Goal: Task Accomplishment & Management: Use online tool/utility

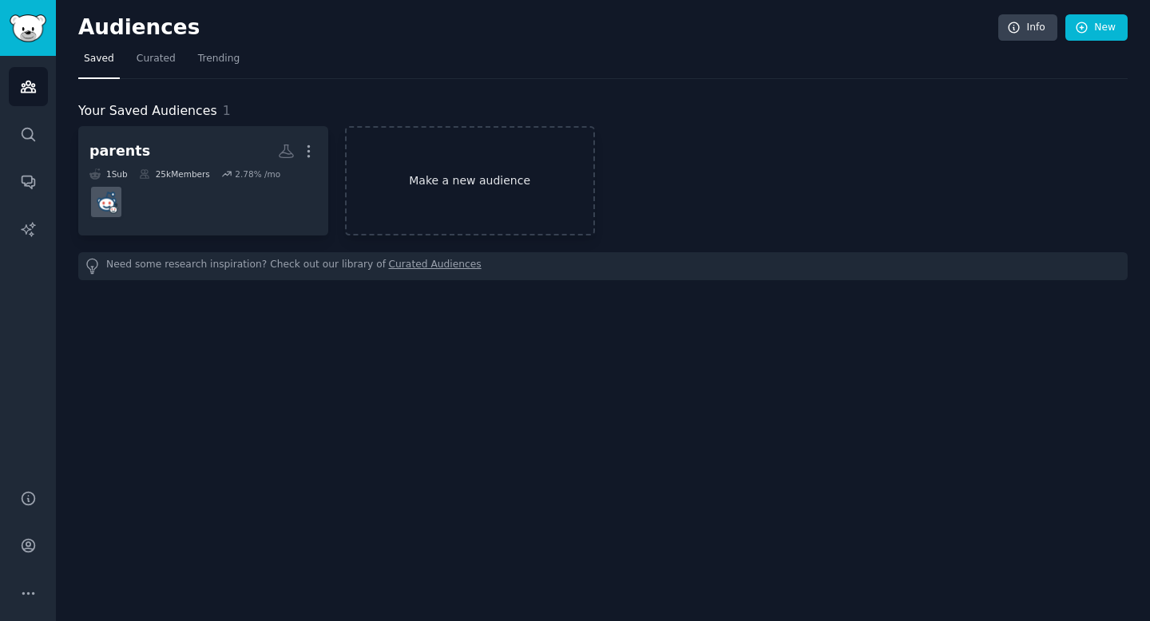
click at [428, 160] on link "Make a new audience" at bounding box center [470, 180] width 250 height 109
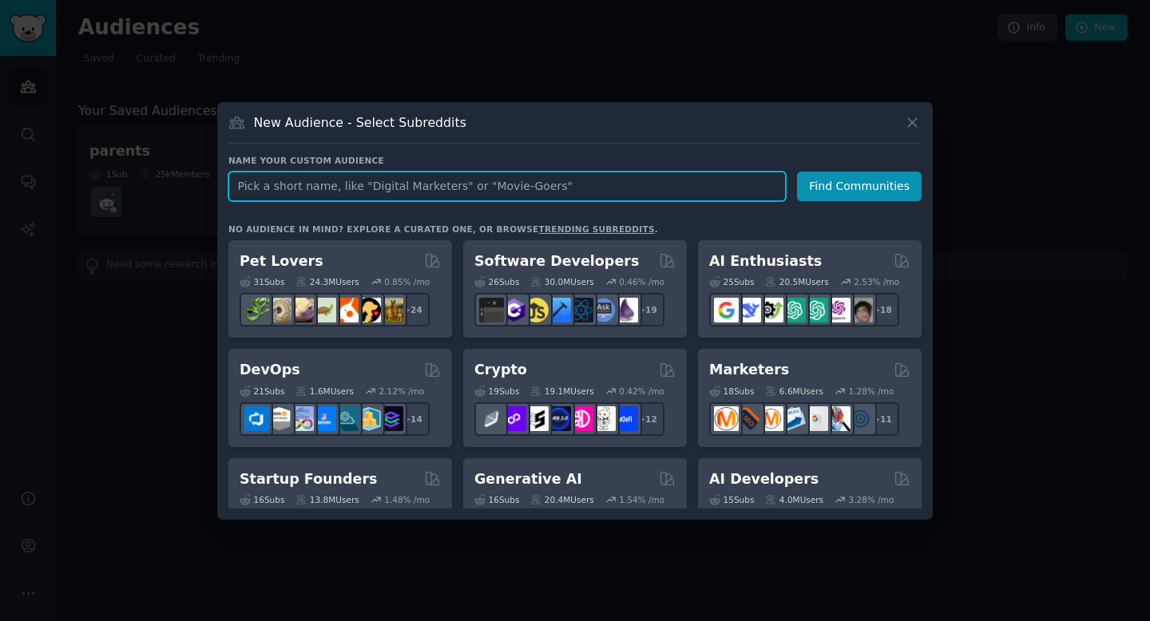
paste input "PowerAutomate"
type input "PowerAutomate"
click button "Find Communities" at bounding box center [859, 187] width 125 height 30
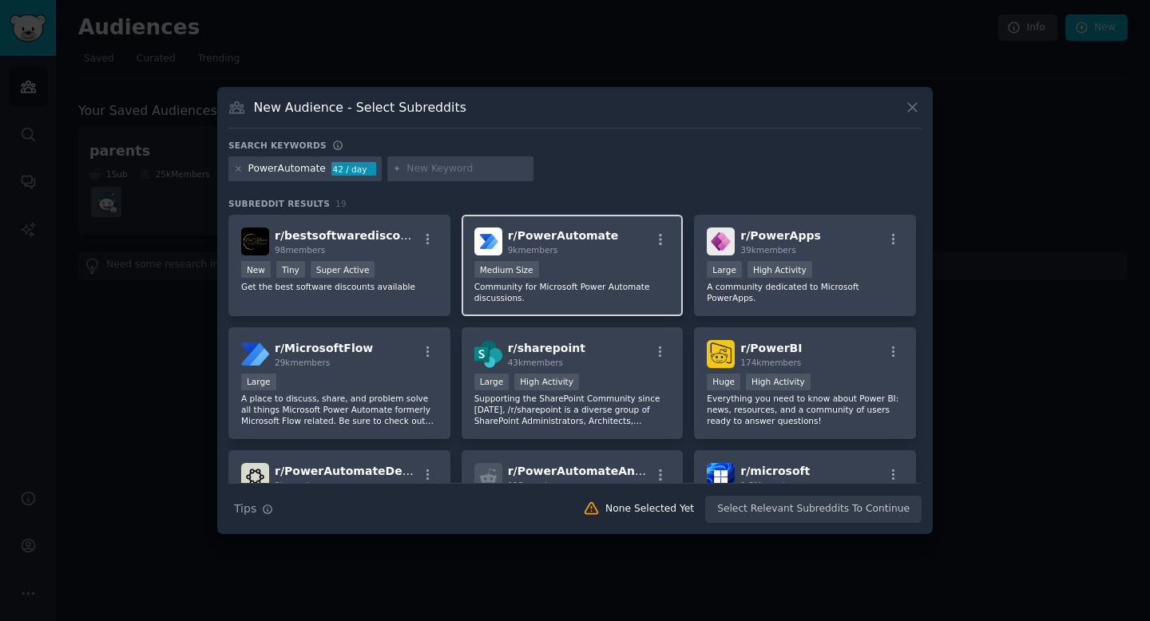
click at [605, 247] on div "r/ PowerAutomate 9k members" at bounding box center [572, 242] width 196 height 28
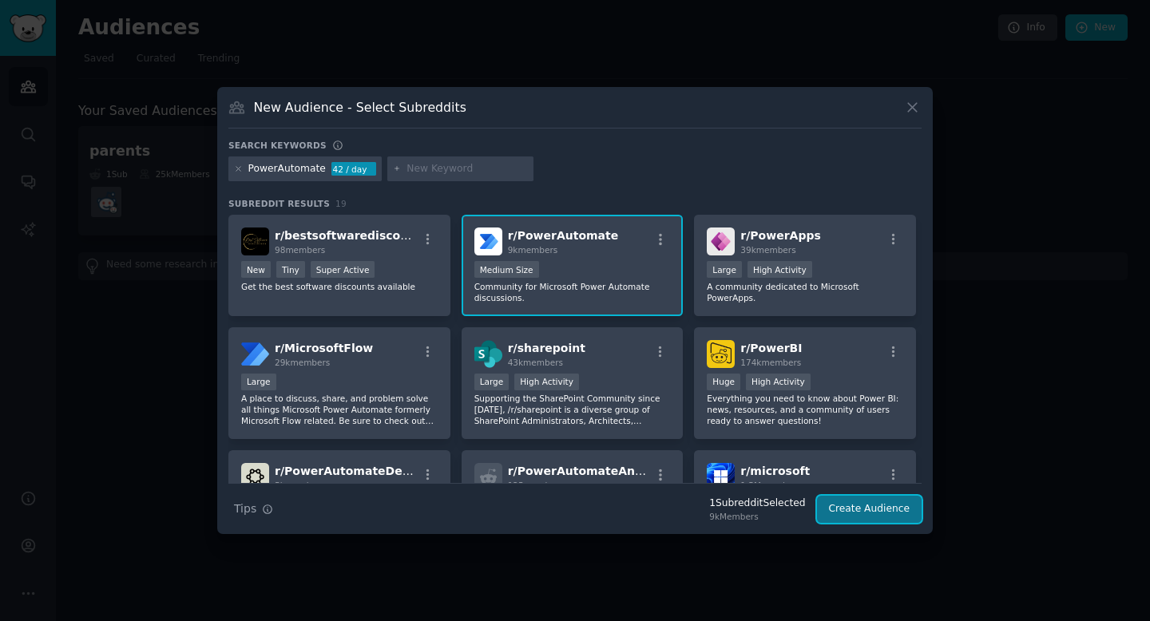
click at [857, 507] on button "Create Audience" at bounding box center [869, 509] width 105 height 27
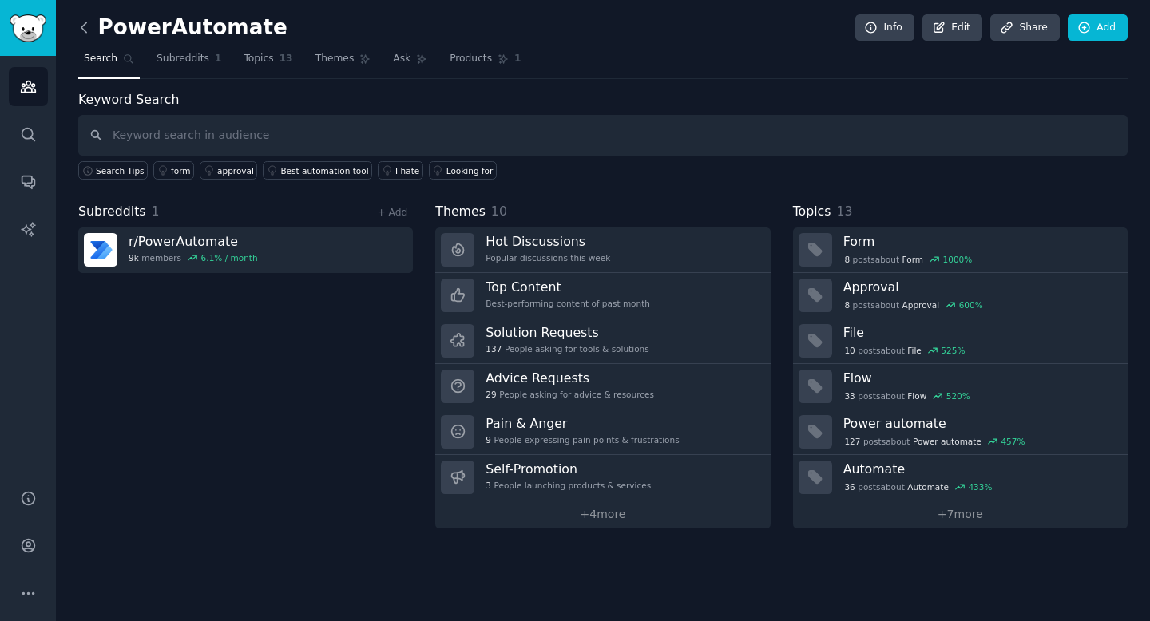
click at [84, 24] on icon at bounding box center [83, 27] width 5 height 10
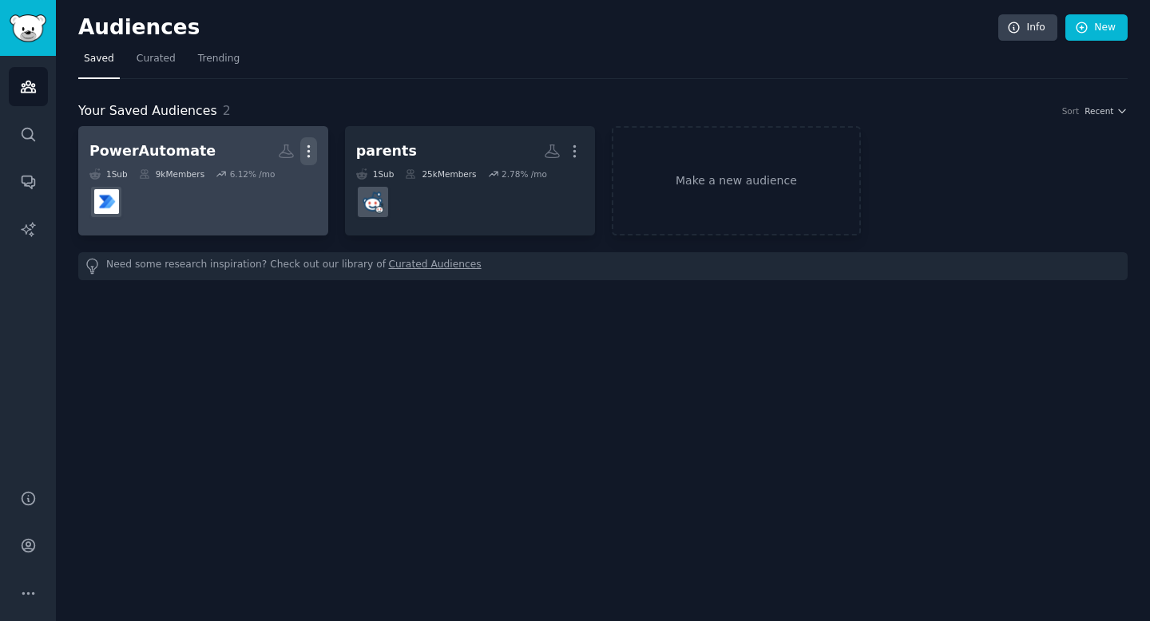
click at [310, 148] on icon "button" at bounding box center [308, 151] width 17 height 17
click at [257, 158] on p "View" at bounding box center [260, 156] width 26 height 17
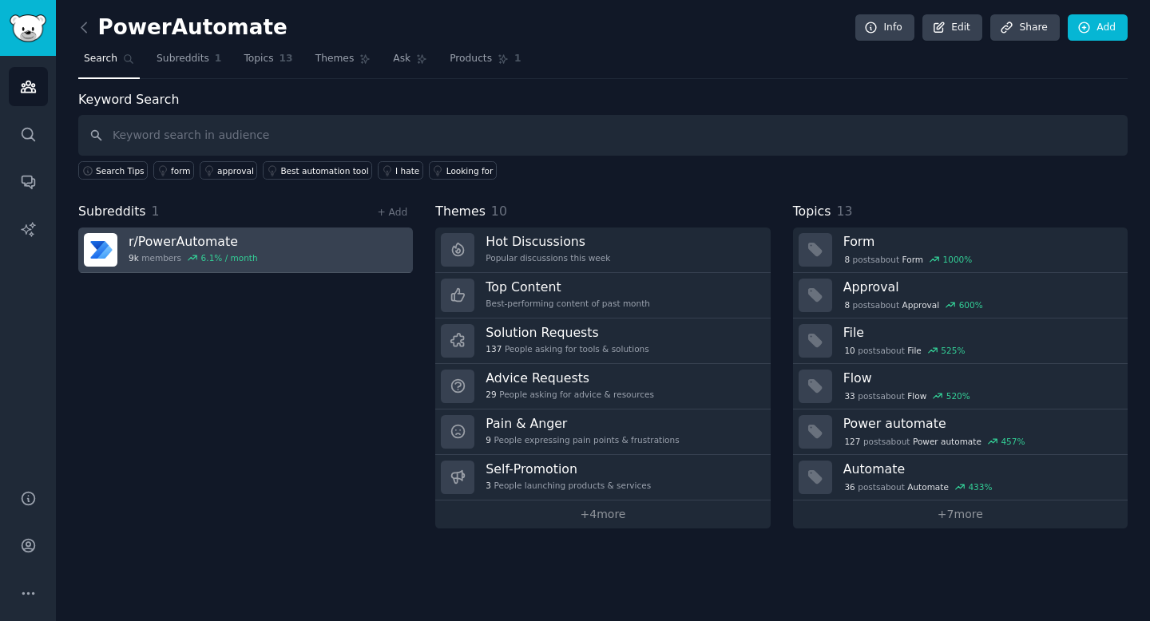
click at [331, 255] on link "r/ PowerAutomate 9k members 6.1 % / month" at bounding box center [245, 251] width 334 height 46
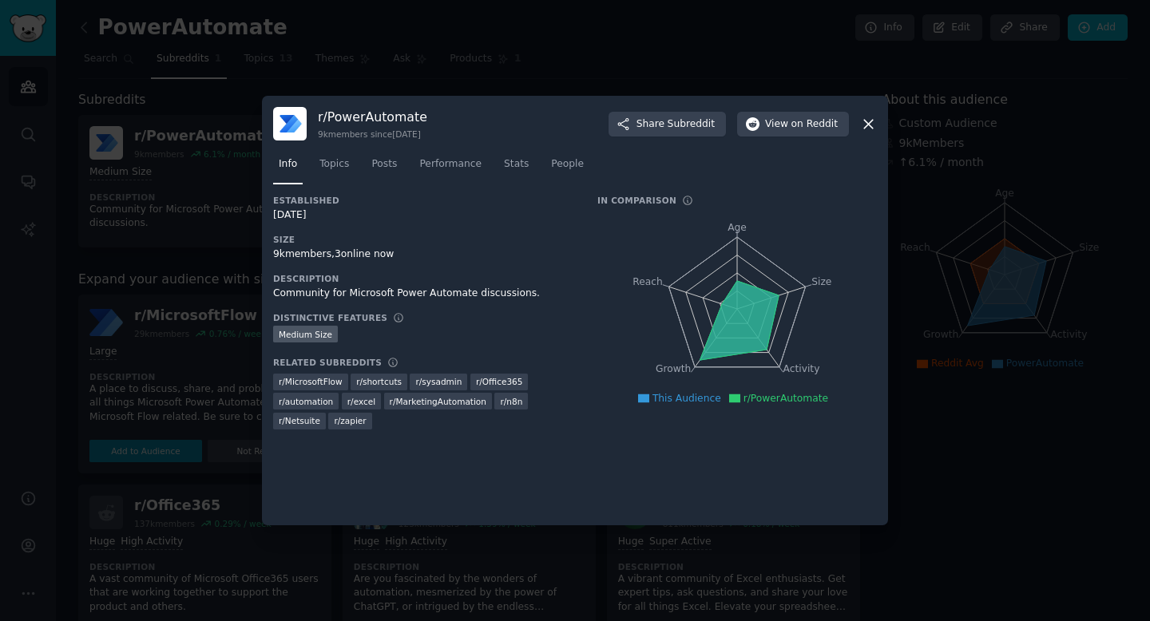
click at [984, 286] on div at bounding box center [575, 310] width 1150 height 621
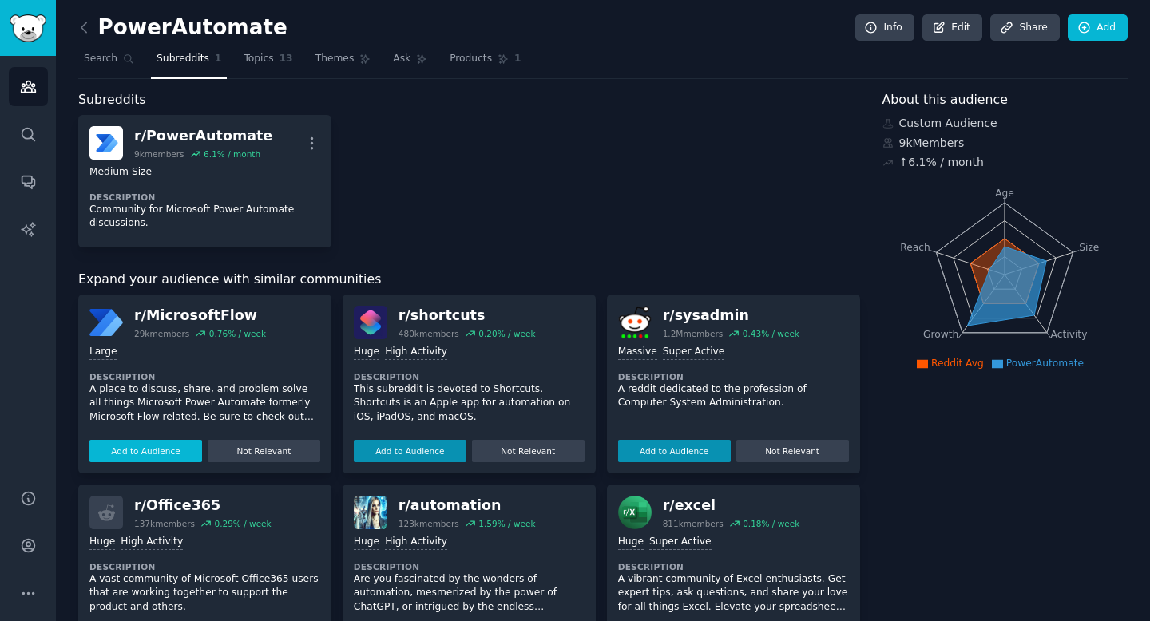
click at [158, 453] on button "Add to Audience" at bounding box center [145, 451] width 113 height 22
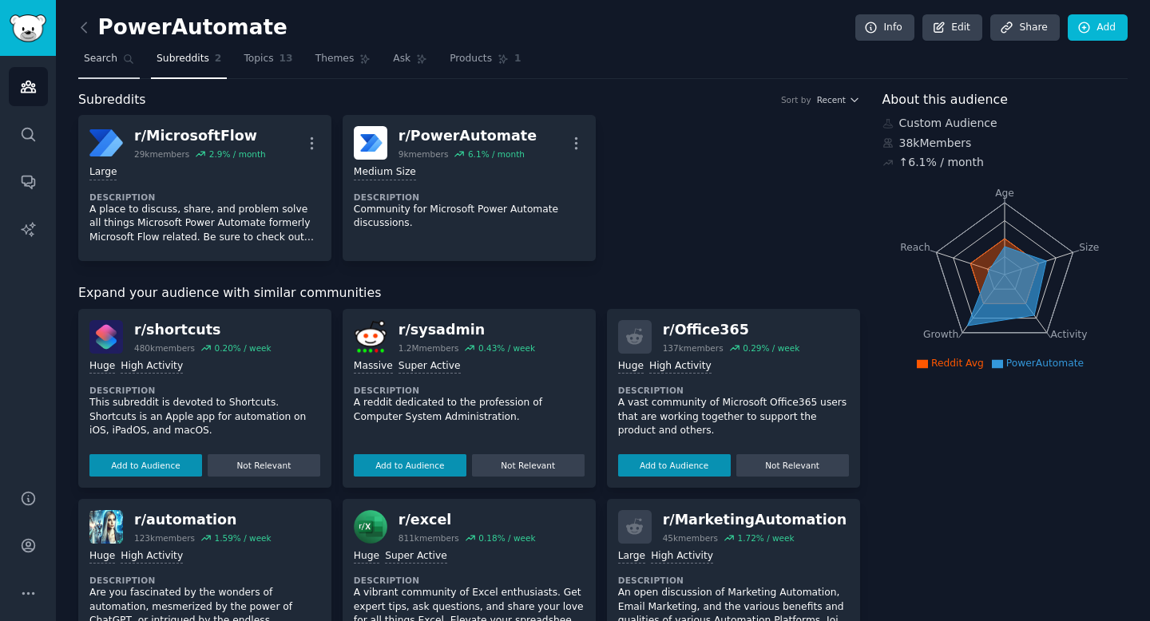
click at [126, 60] on icon at bounding box center [128, 58] width 11 height 11
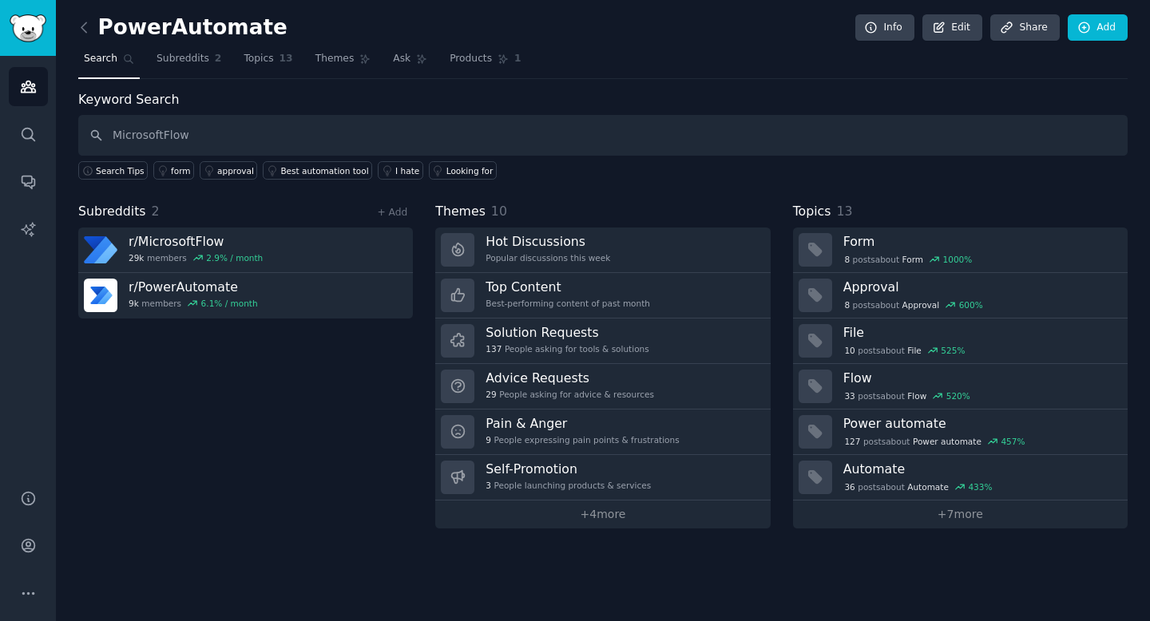
type input "MicrosoftFlow"
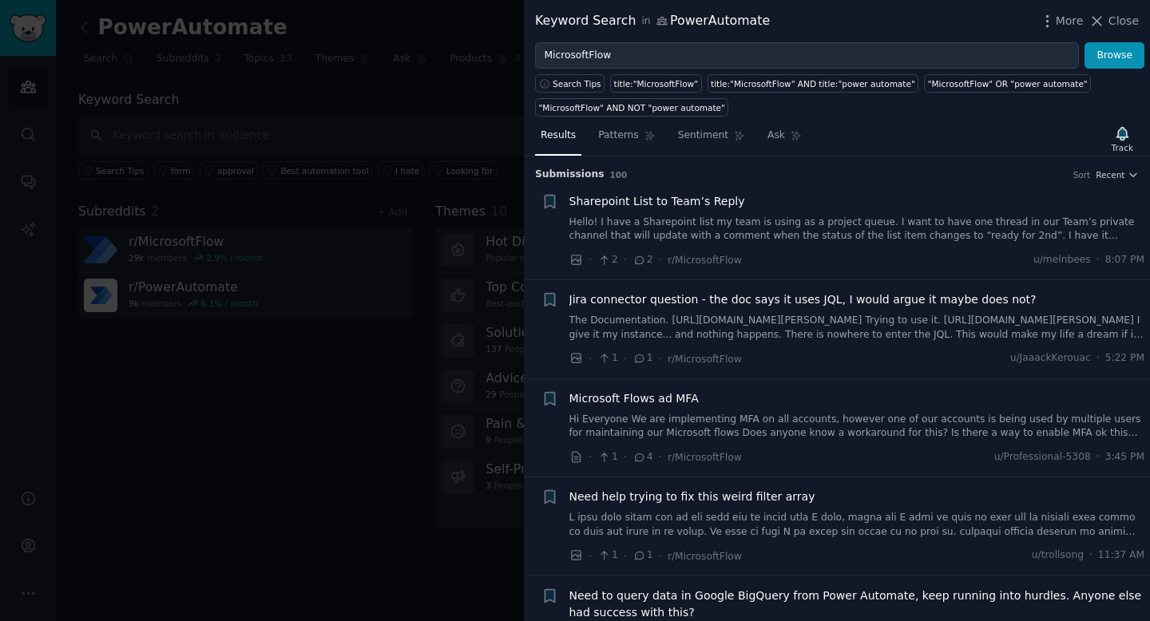
click at [445, 86] on div at bounding box center [575, 310] width 1150 height 621
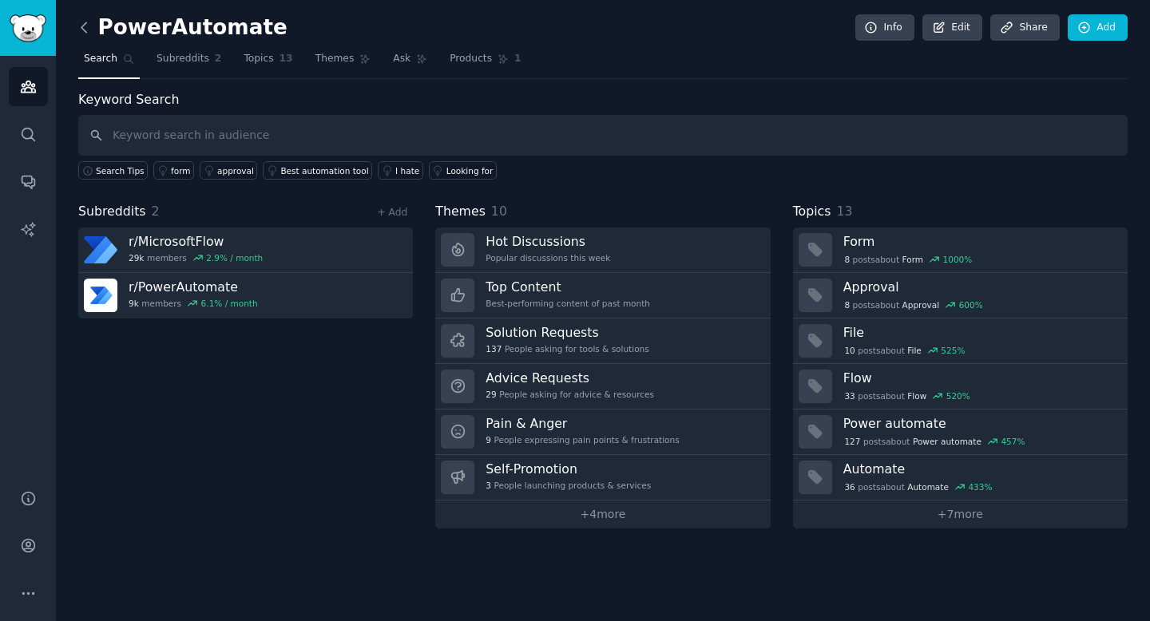
click at [88, 30] on icon at bounding box center [84, 27] width 17 height 17
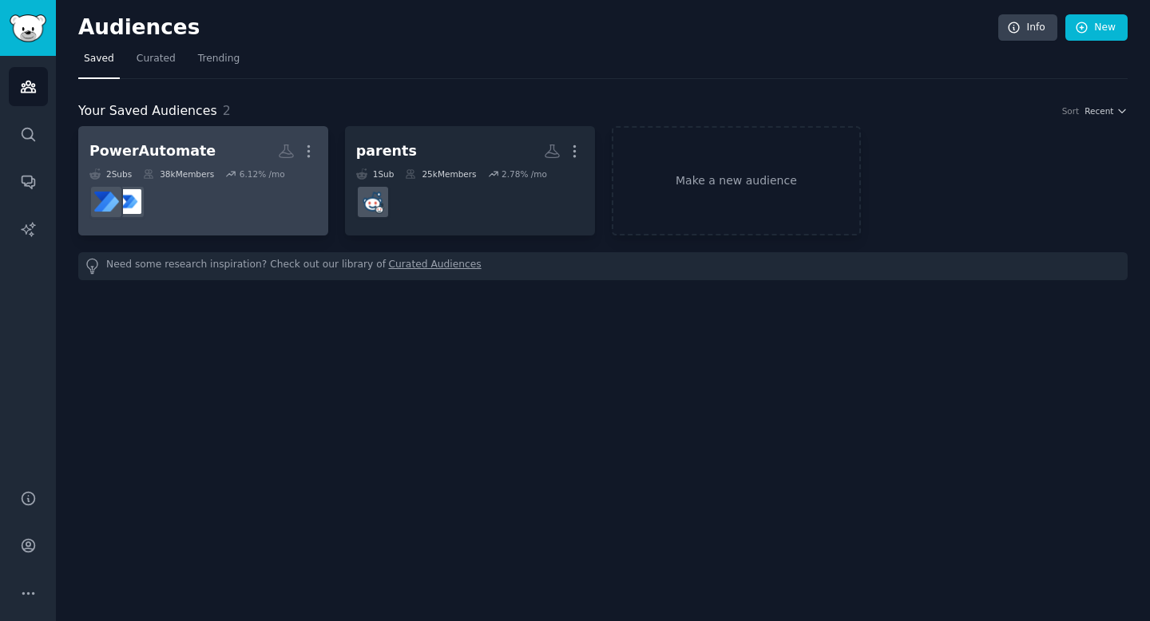
click at [232, 180] on dd at bounding box center [203, 202] width 228 height 45
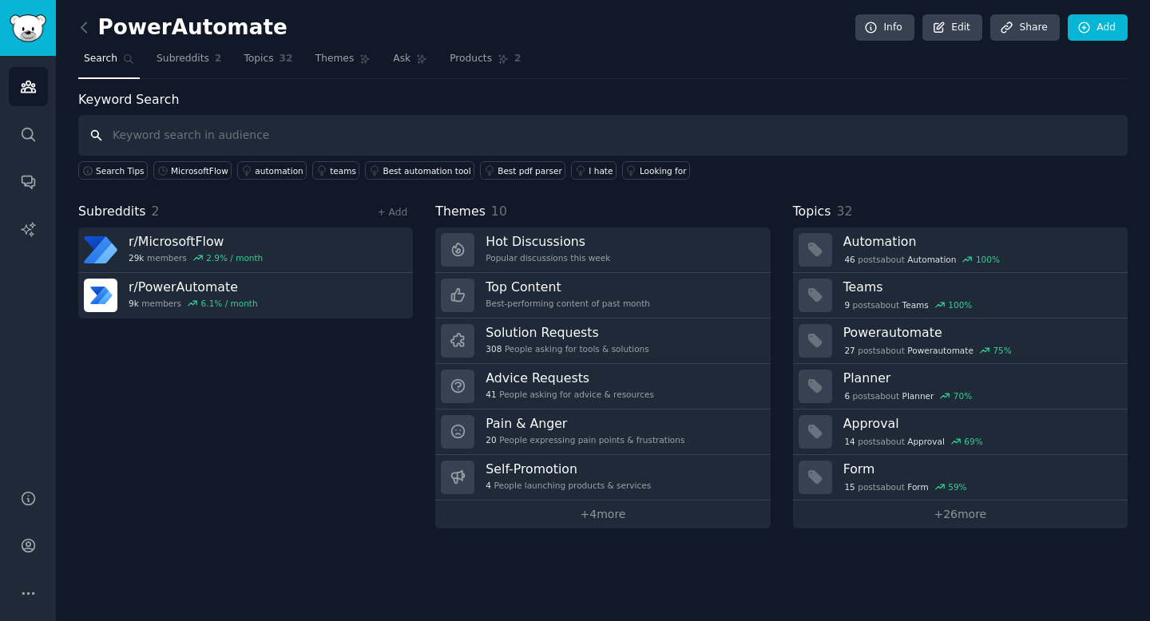
paste input "Office365"
type input "Office365"
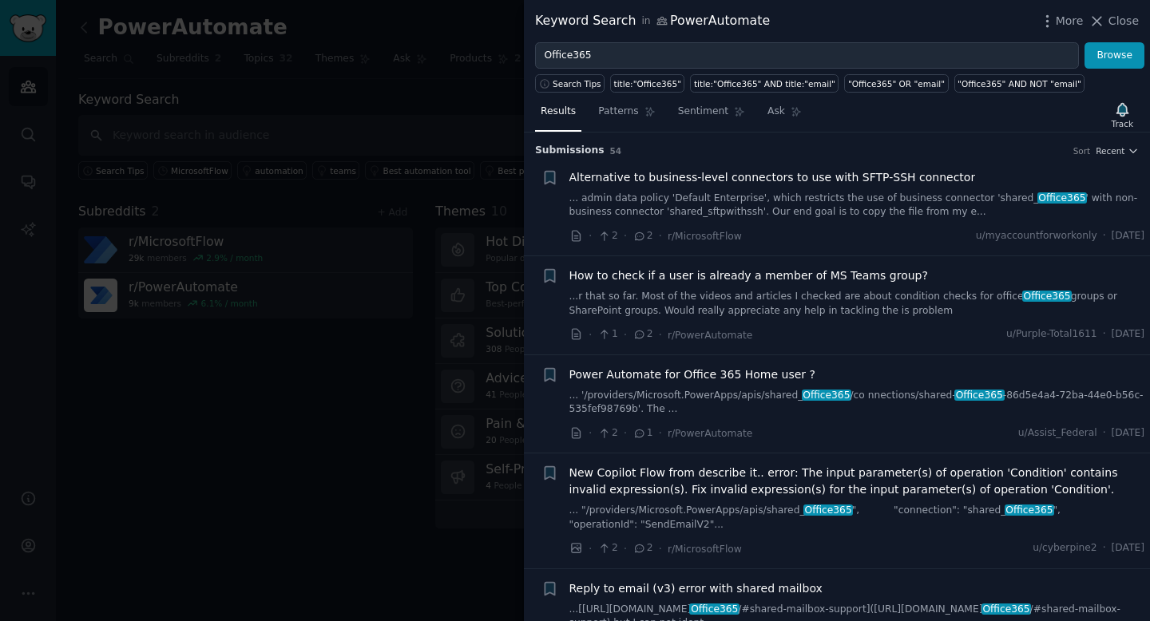
click at [360, 105] on div at bounding box center [575, 310] width 1150 height 621
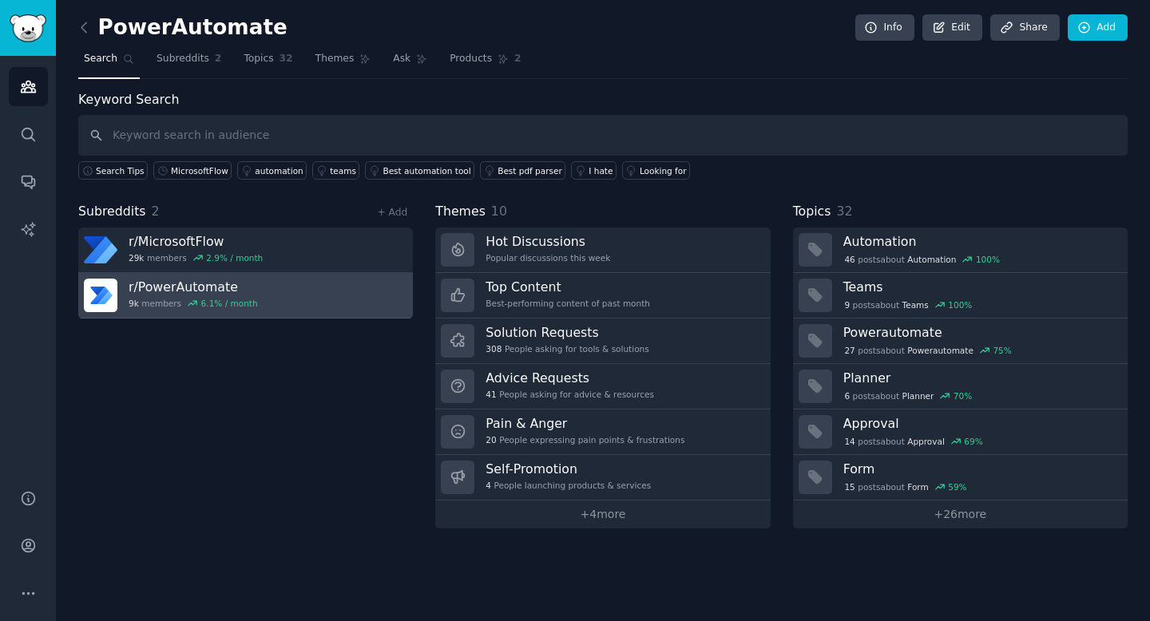
click at [160, 299] on div "9k members 6.1 % / month" at bounding box center [193, 303] width 129 height 11
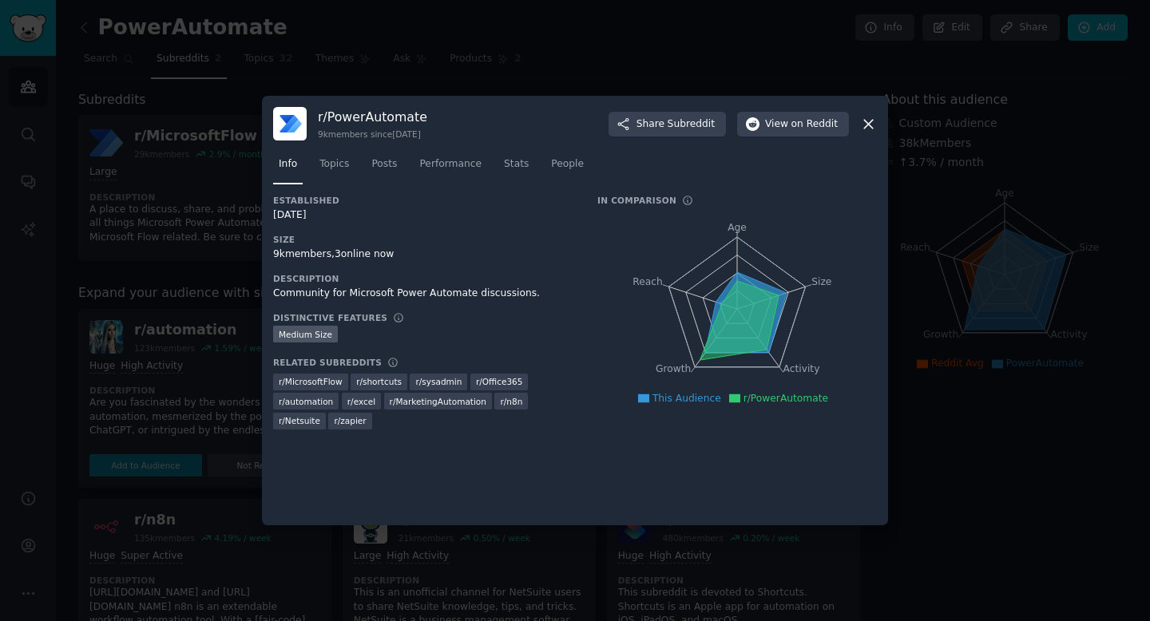
click at [229, 289] on div at bounding box center [575, 310] width 1150 height 621
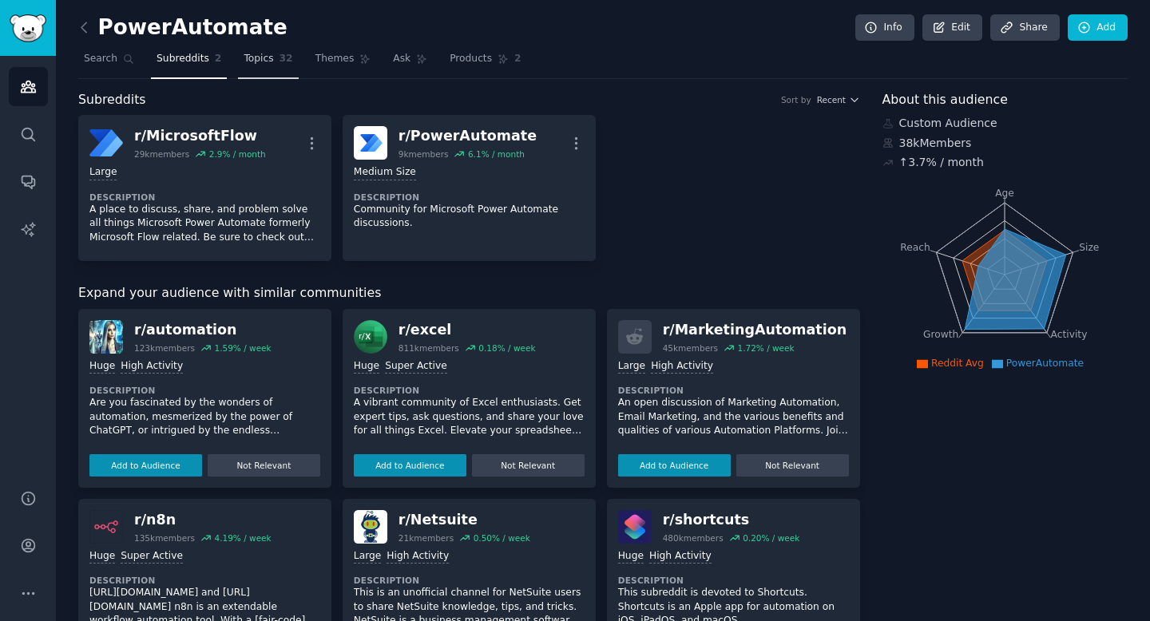
click at [243, 58] on span "Topics" at bounding box center [258, 59] width 30 height 14
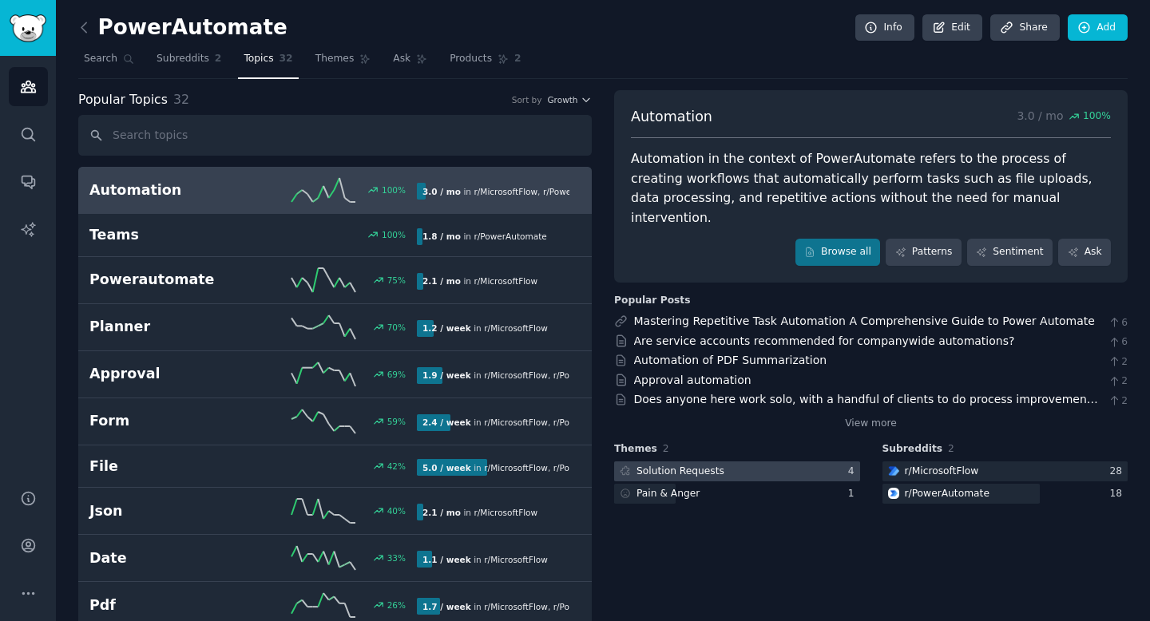
click at [726, 461] on div at bounding box center [737, 471] width 246 height 20
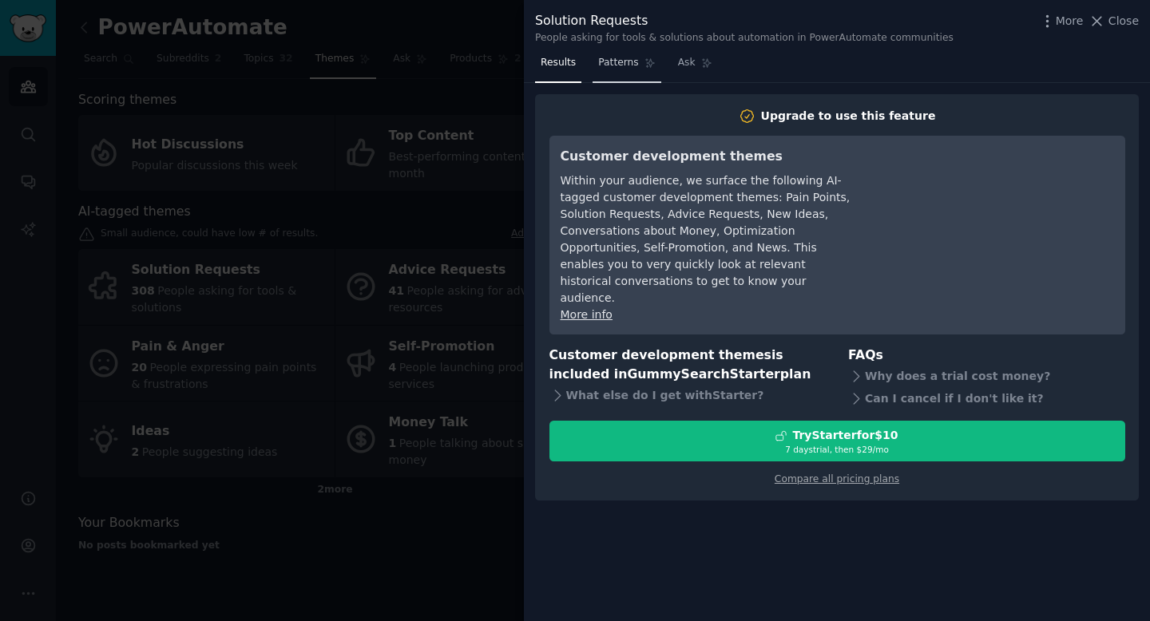
click at [632, 61] on span "Patterns" at bounding box center [618, 63] width 40 height 14
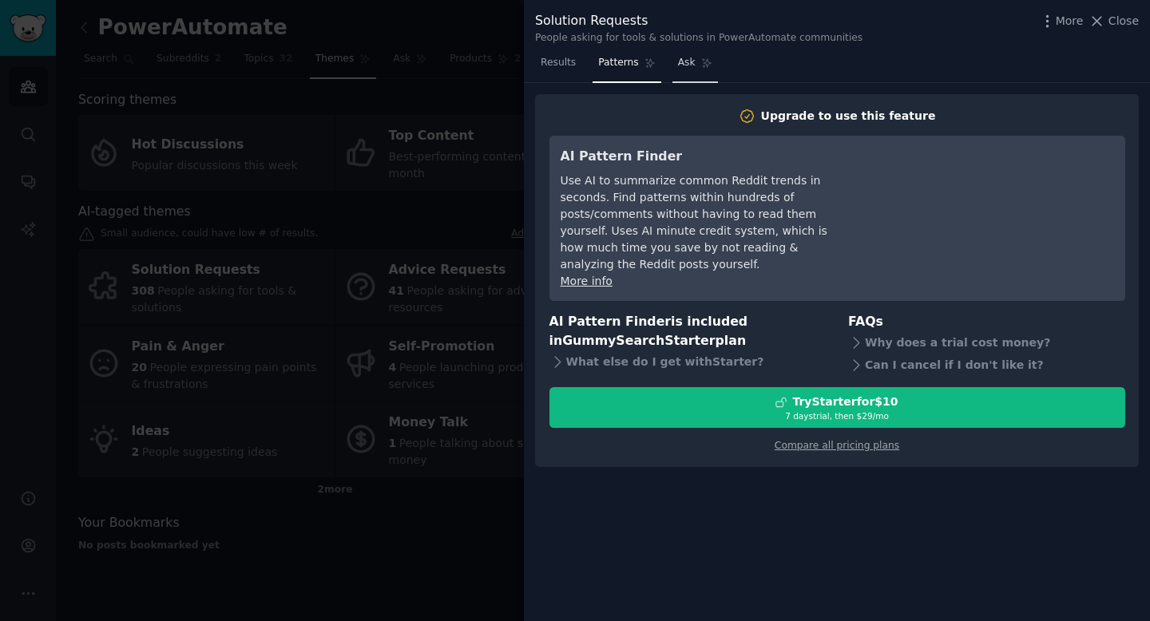
click at [683, 65] on span "Ask" at bounding box center [687, 63] width 18 height 14
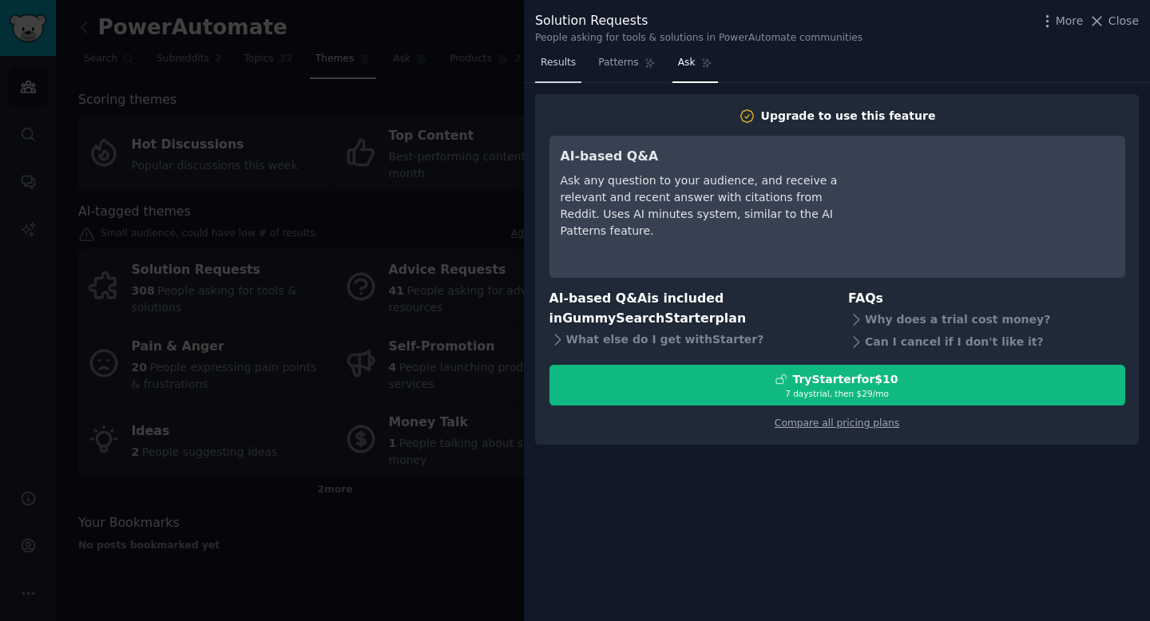
click at [574, 62] on span "Results" at bounding box center [557, 63] width 35 height 14
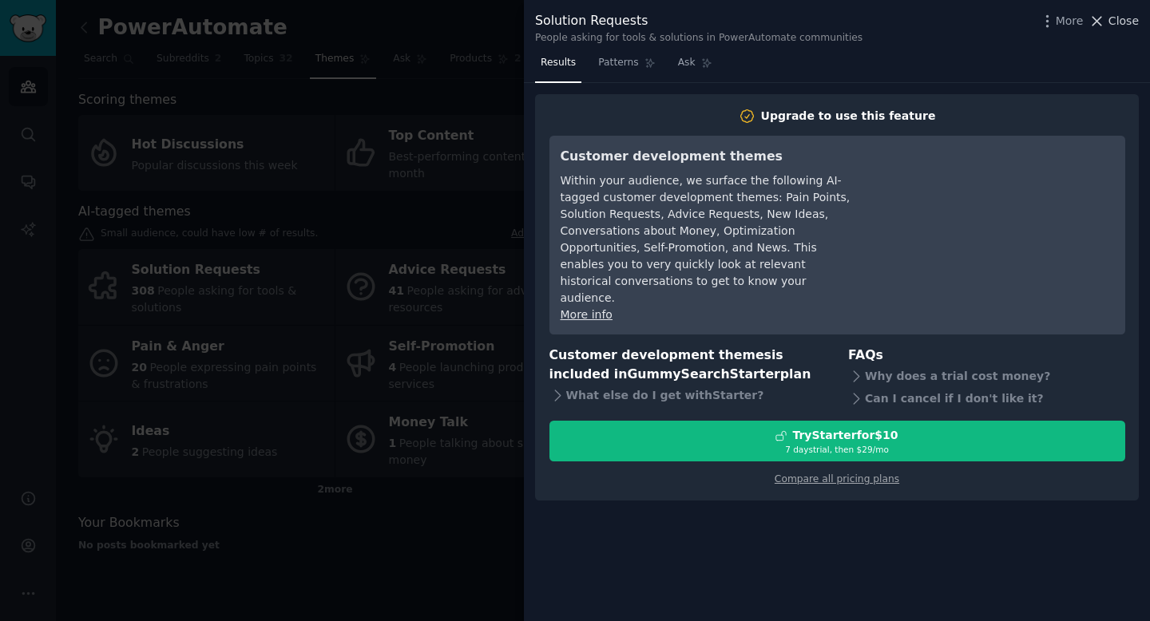
click at [1113, 25] on span "Close" at bounding box center [1123, 21] width 30 height 17
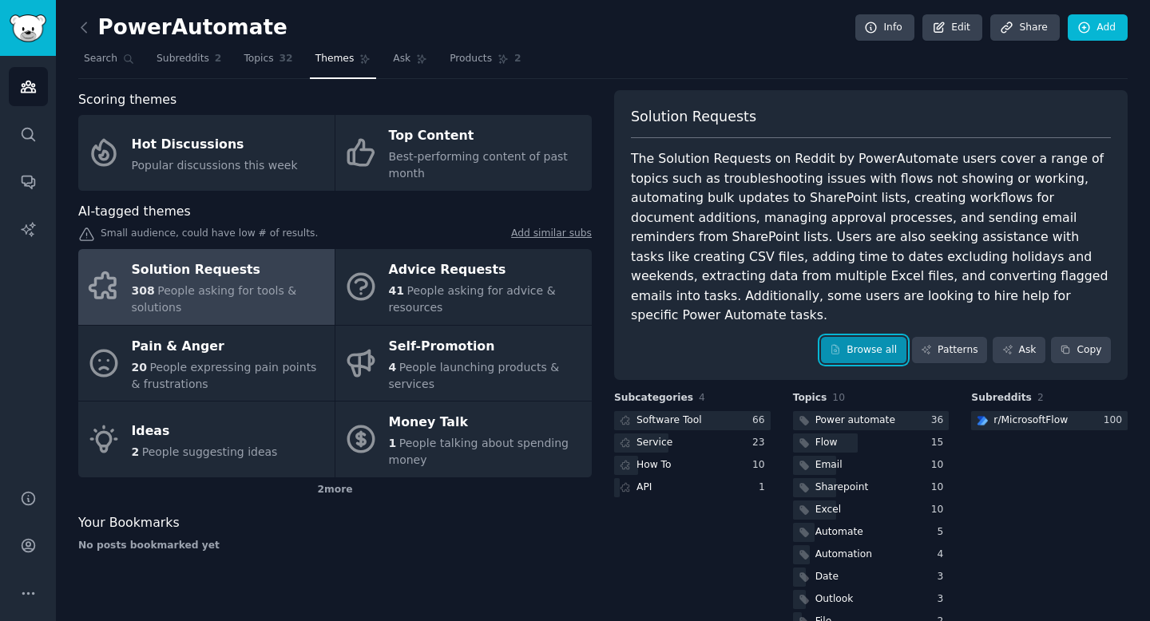
click at [861, 337] on link "Browse all" at bounding box center [863, 350] width 85 height 27
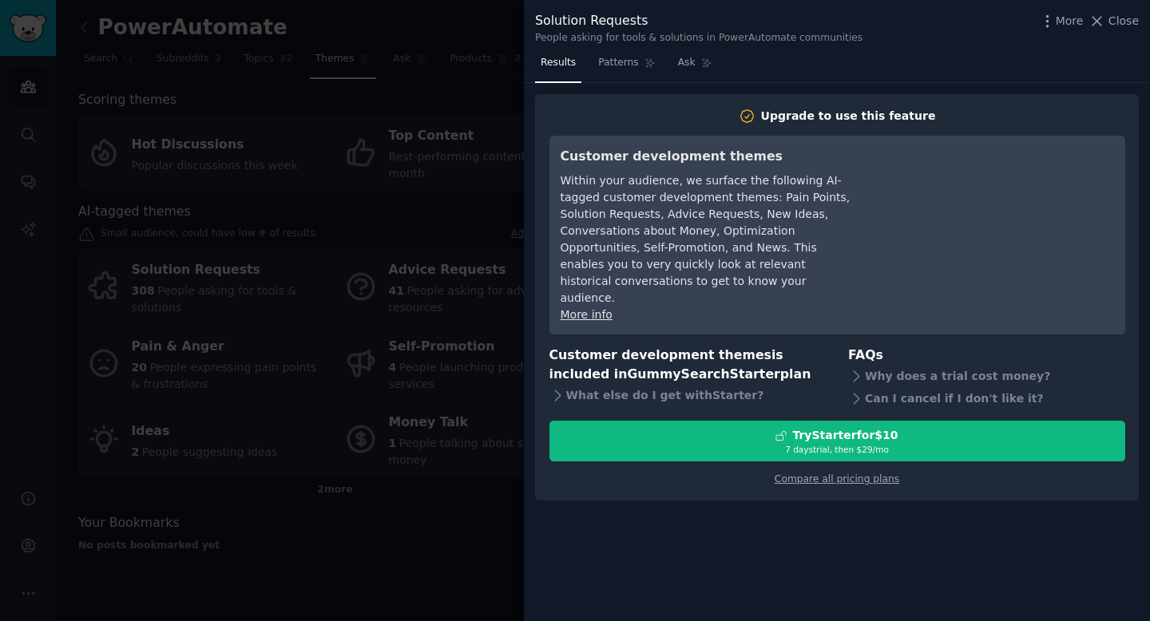
click at [1114, 30] on div "Solution Requests People asking for tools & solutions in PowerAutomate communit…" at bounding box center [837, 28] width 604 height 34
click at [1104, 18] on icon at bounding box center [1096, 21] width 17 height 17
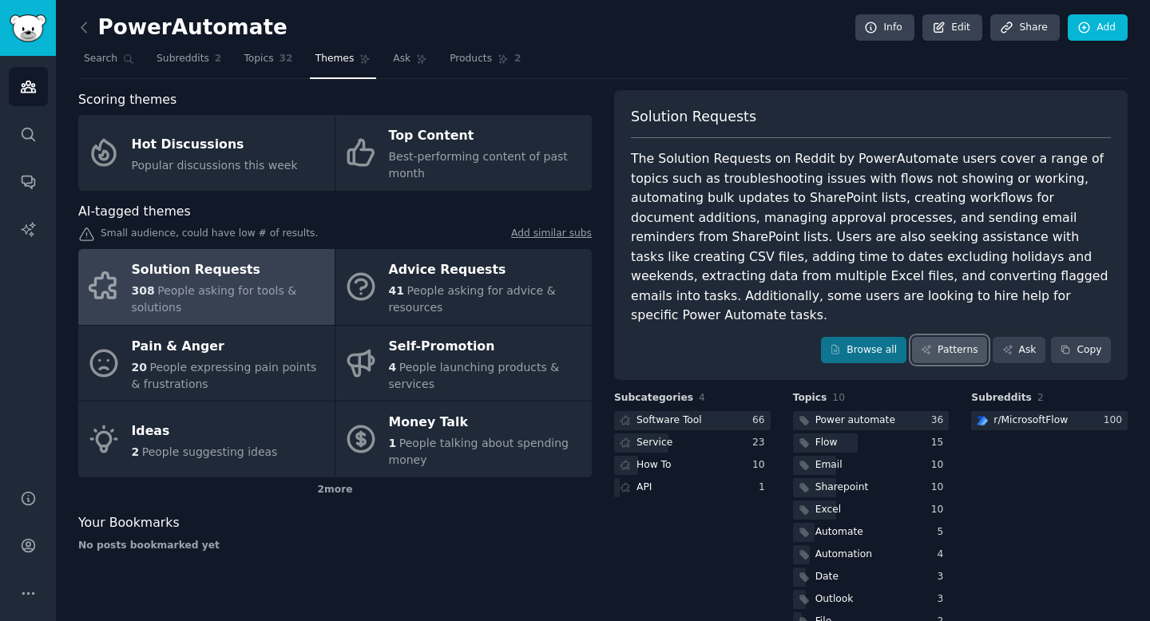
click at [950, 337] on link "Patterns" at bounding box center [949, 350] width 75 height 27
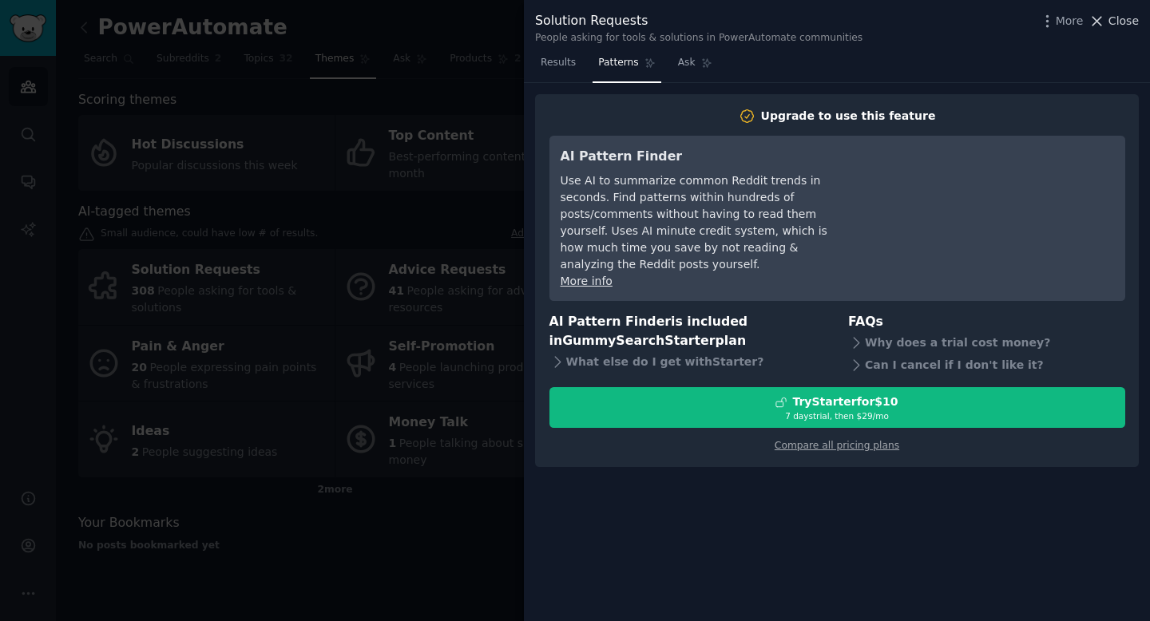
click at [1096, 26] on icon at bounding box center [1096, 21] width 17 height 17
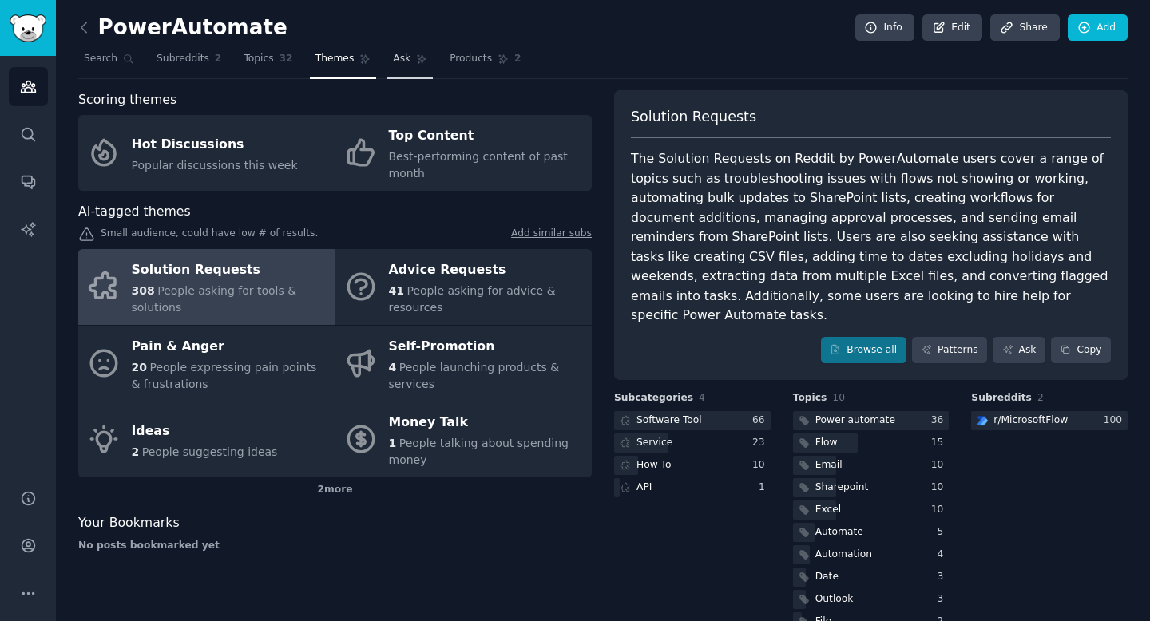
click at [407, 61] on link "Ask" at bounding box center [410, 62] width 46 height 33
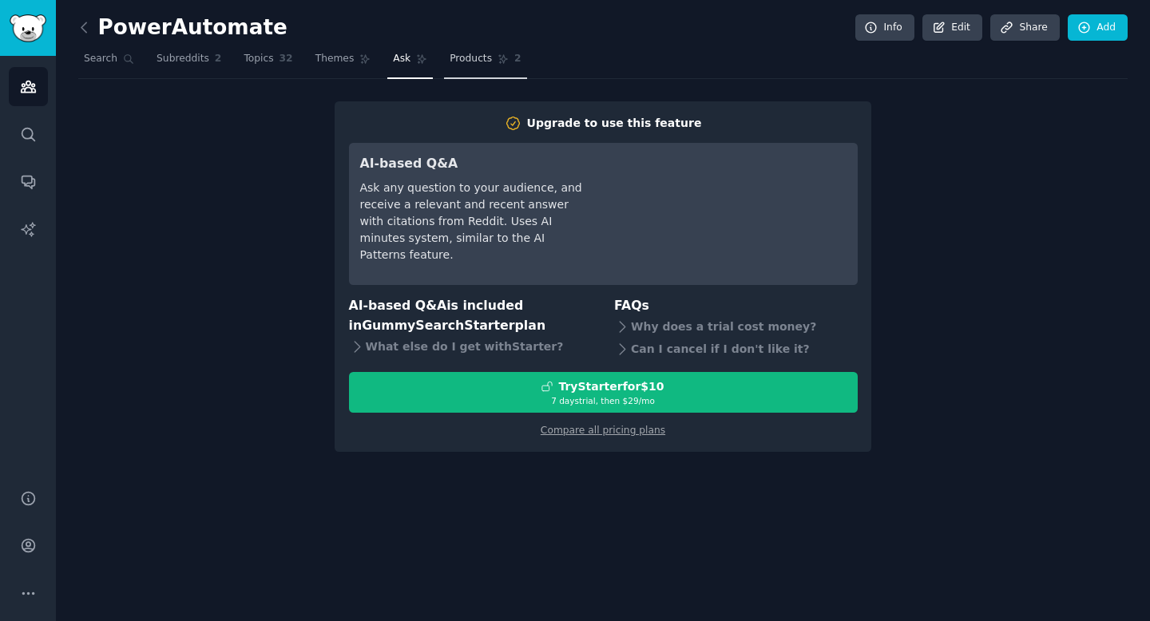
click at [481, 52] on span "Products" at bounding box center [470, 59] width 42 height 14
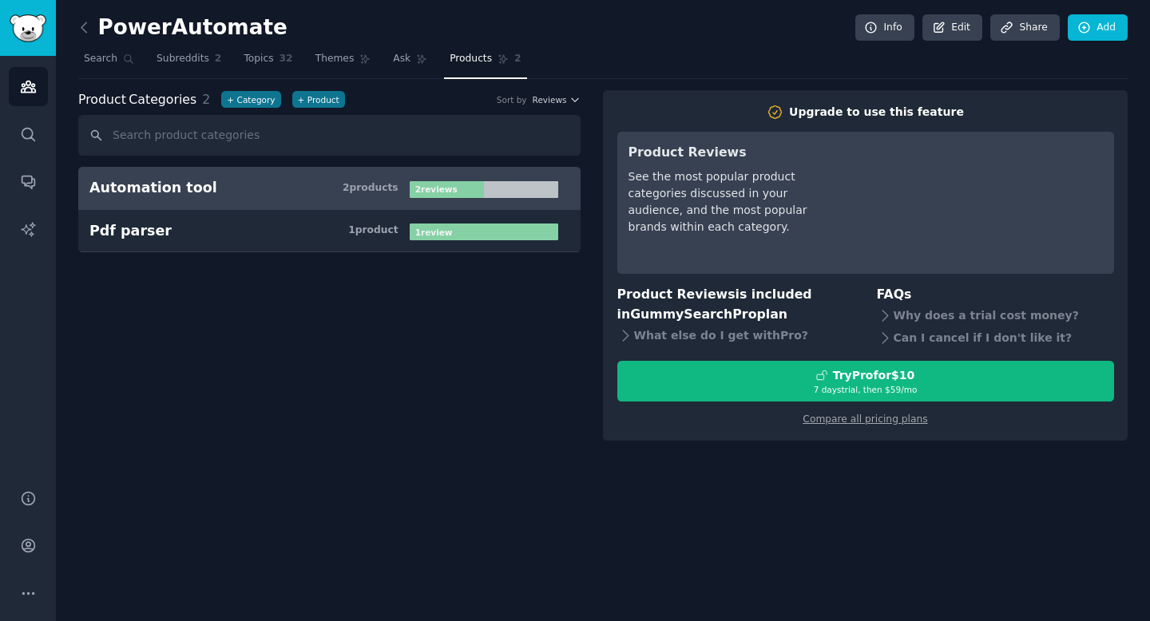
click at [310, 191] on h3 "Automation tool 2 product s" at bounding box center [249, 188] width 320 height 20
click at [249, 64] on span "Topics" at bounding box center [258, 59] width 30 height 14
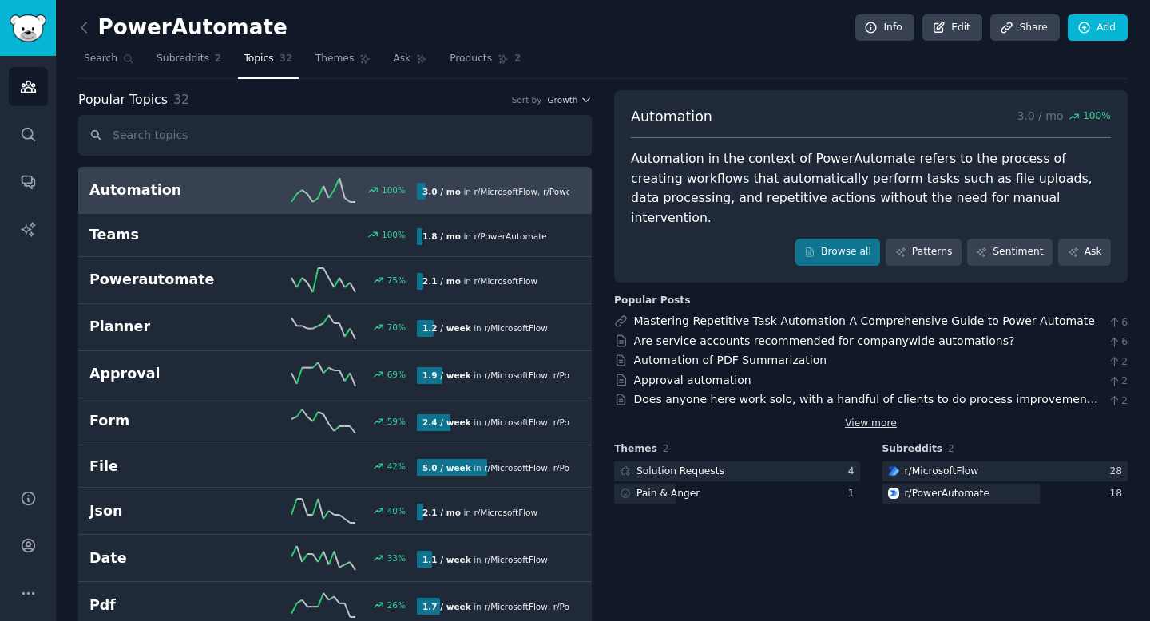
click at [862, 417] on link "View more" at bounding box center [871, 424] width 52 height 14
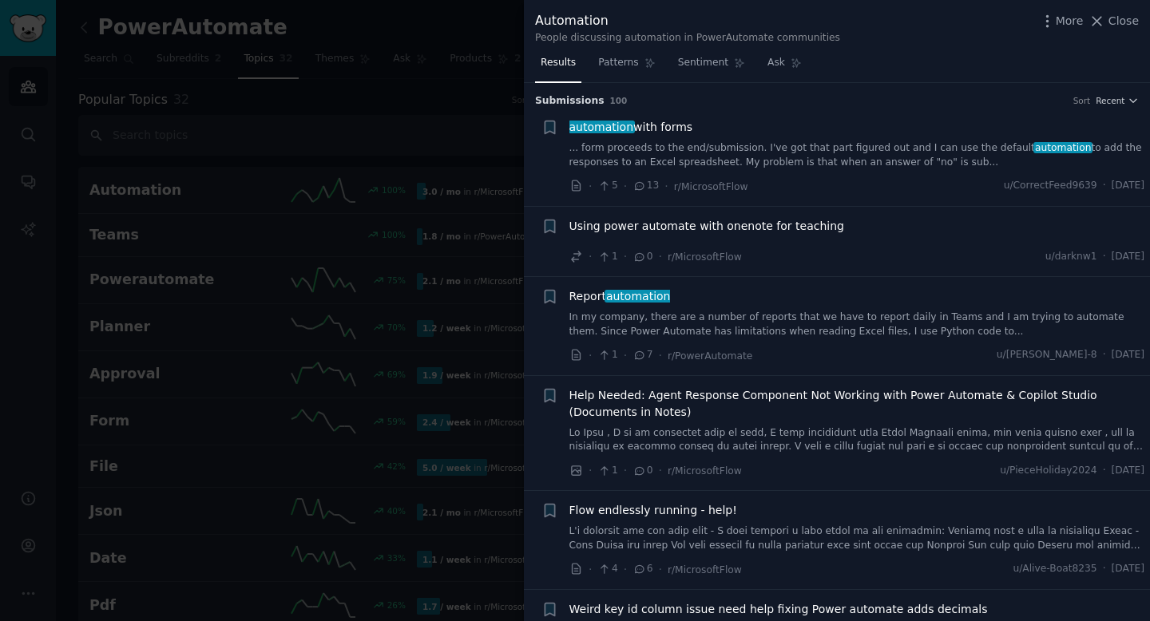
click at [685, 145] on link "... form proceeds to the end/submission. I've got that part figured out and I c…" at bounding box center [857, 155] width 576 height 28
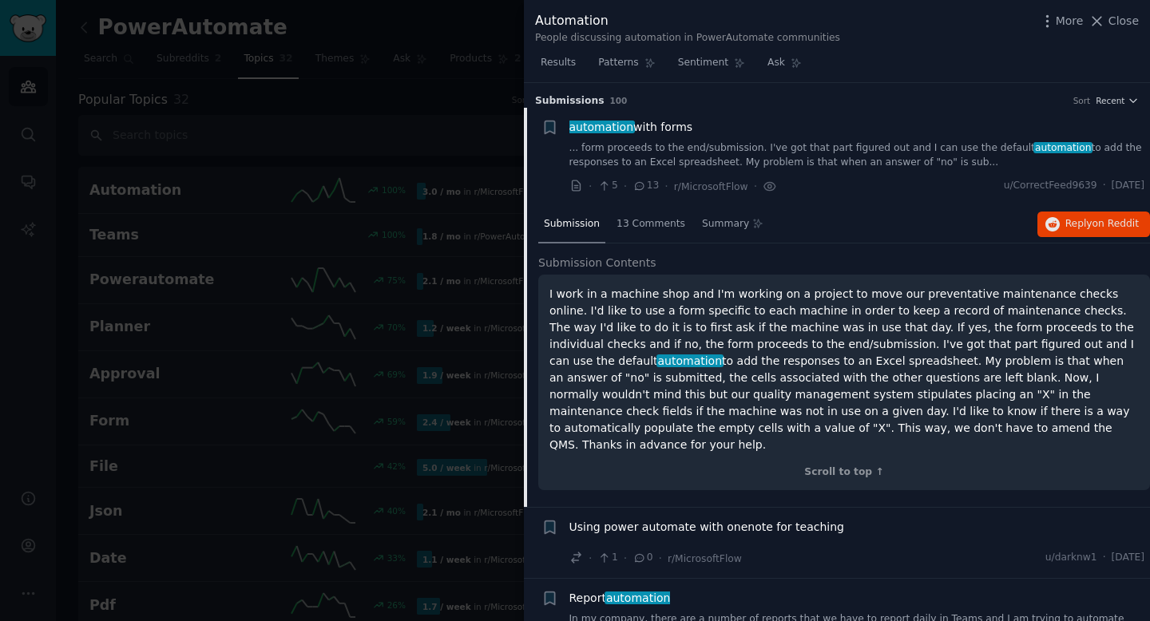
scroll to position [25, 0]
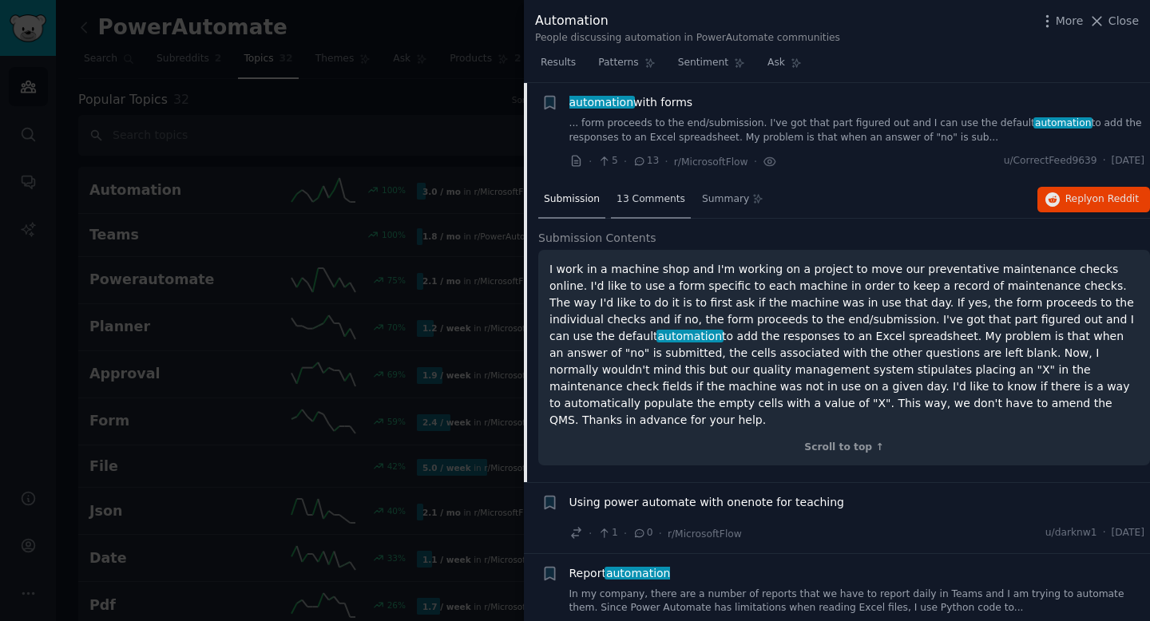
click at [660, 199] on span "13 Comments" at bounding box center [650, 199] width 69 height 14
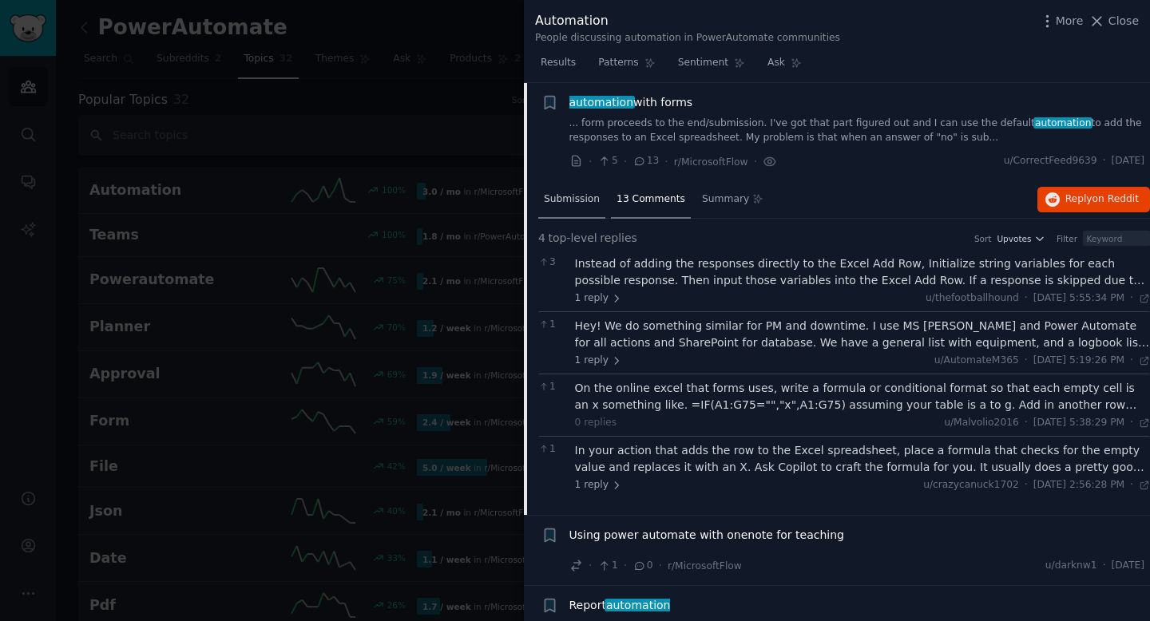
click at [572, 212] on div "Submission" at bounding box center [571, 200] width 67 height 38
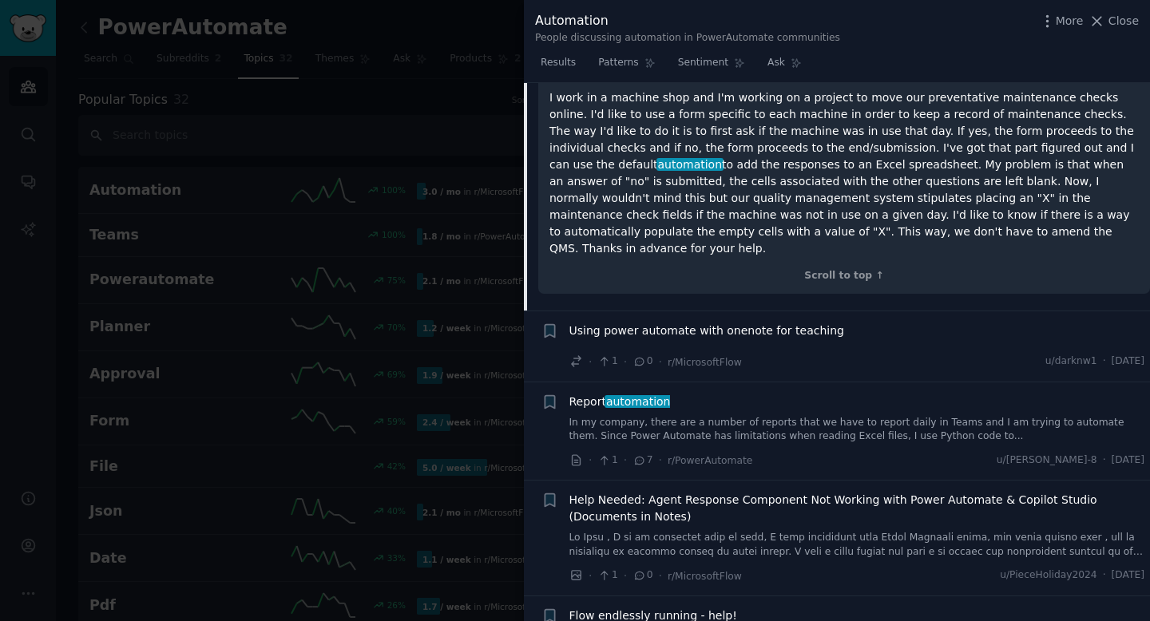
scroll to position [201, 0]
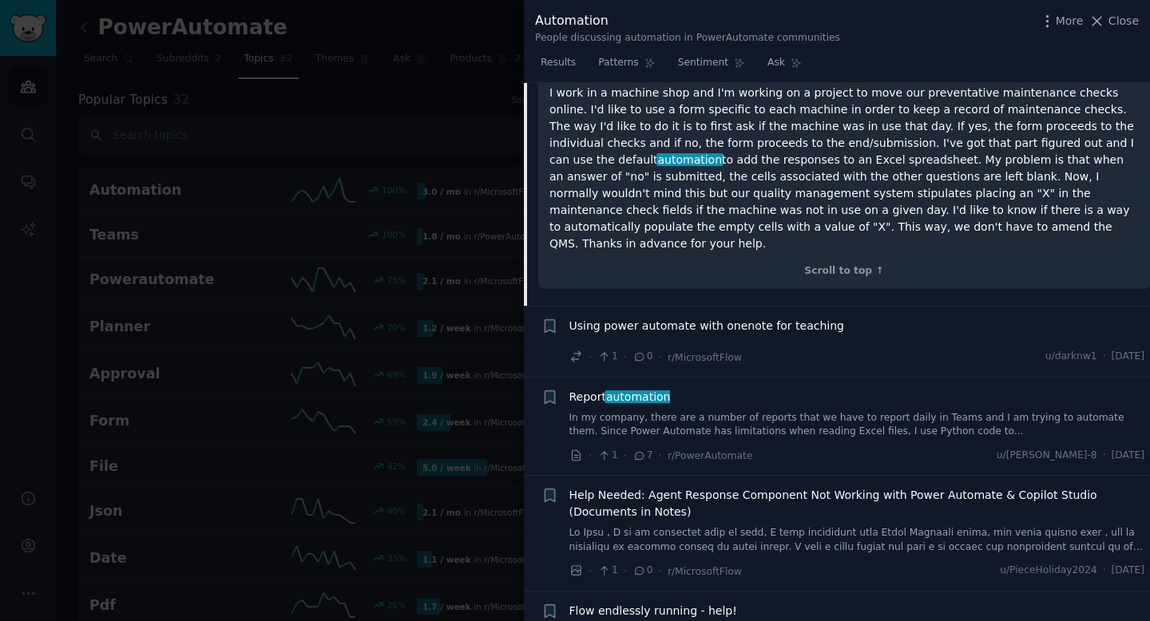
click at [651, 318] on span "Using power automate with onenote for teaching" at bounding box center [706, 326] width 275 height 17
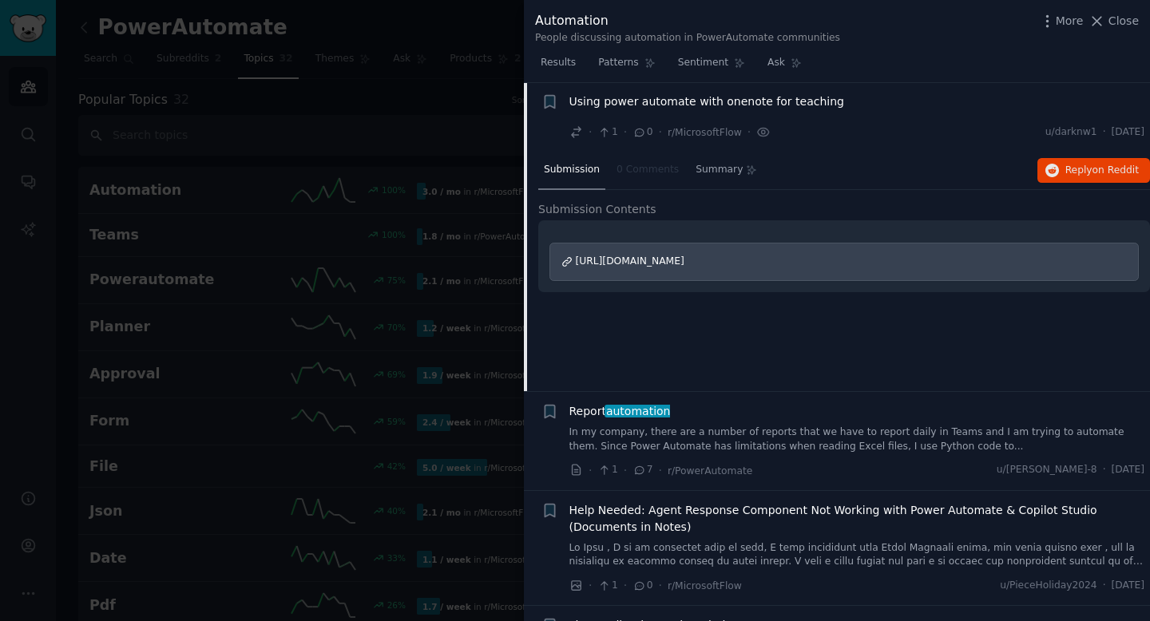
scroll to position [124, 0]
click at [684, 267] on span "[URL][DOMAIN_NAME]" at bounding box center [630, 261] width 109 height 11
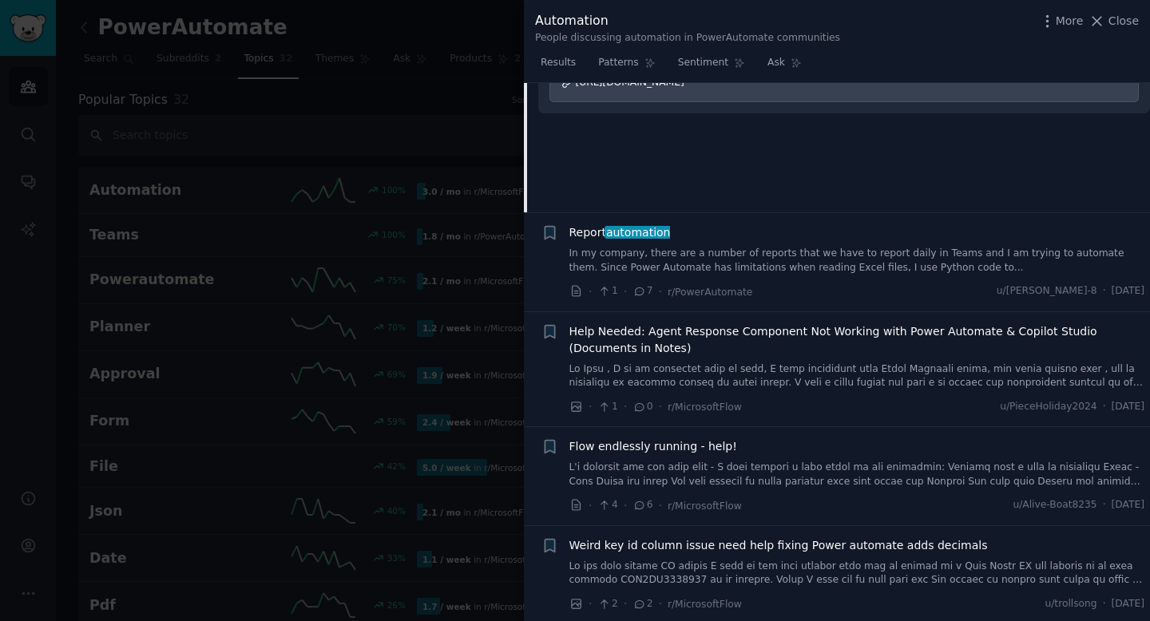
scroll to position [0, 0]
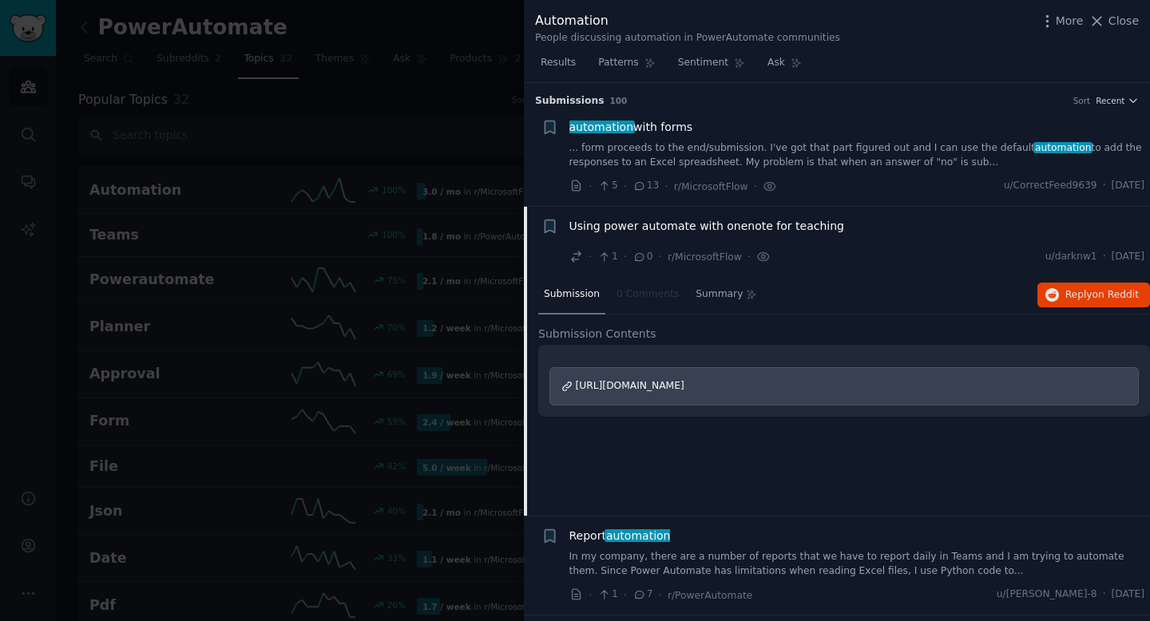
click at [820, 296] on div "Submission 0 Comments Summary Reply on Reddit" at bounding box center [844, 295] width 612 height 38
click at [716, 300] on span "Summary" at bounding box center [718, 294] width 47 height 14
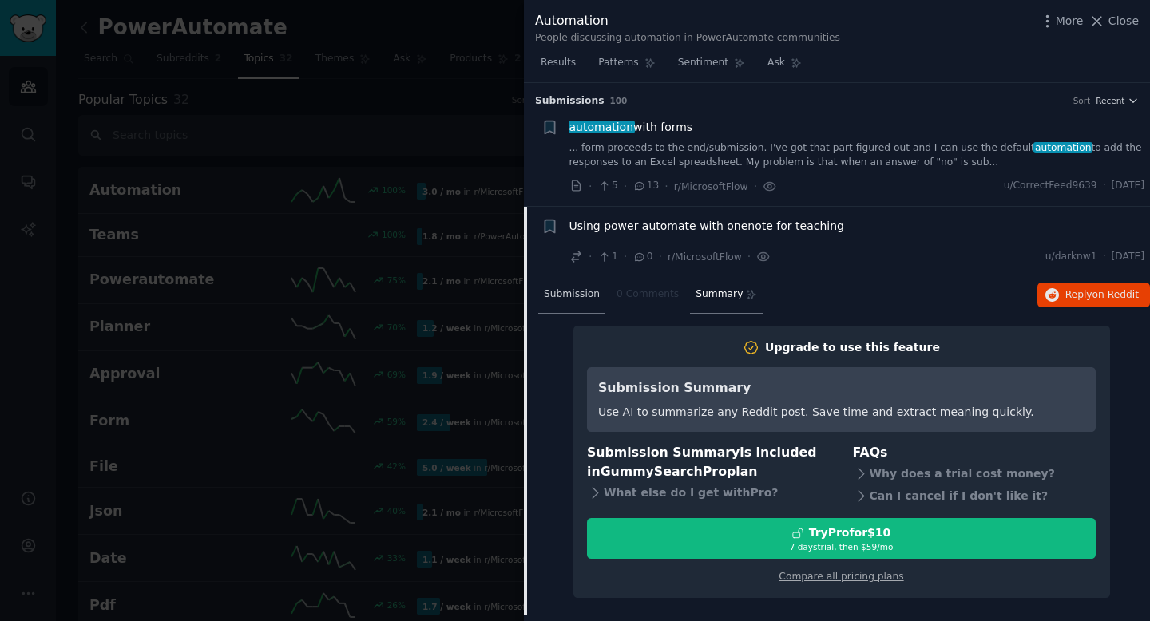
click at [588, 300] on span "Submission" at bounding box center [572, 294] width 56 height 14
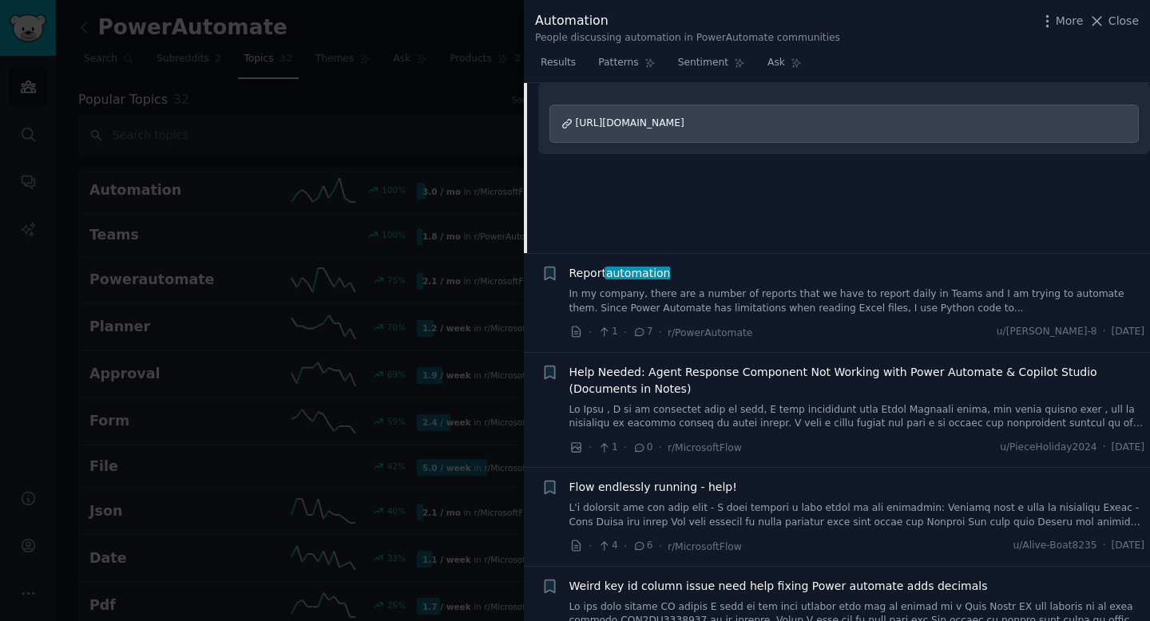
scroll to position [265, 0]
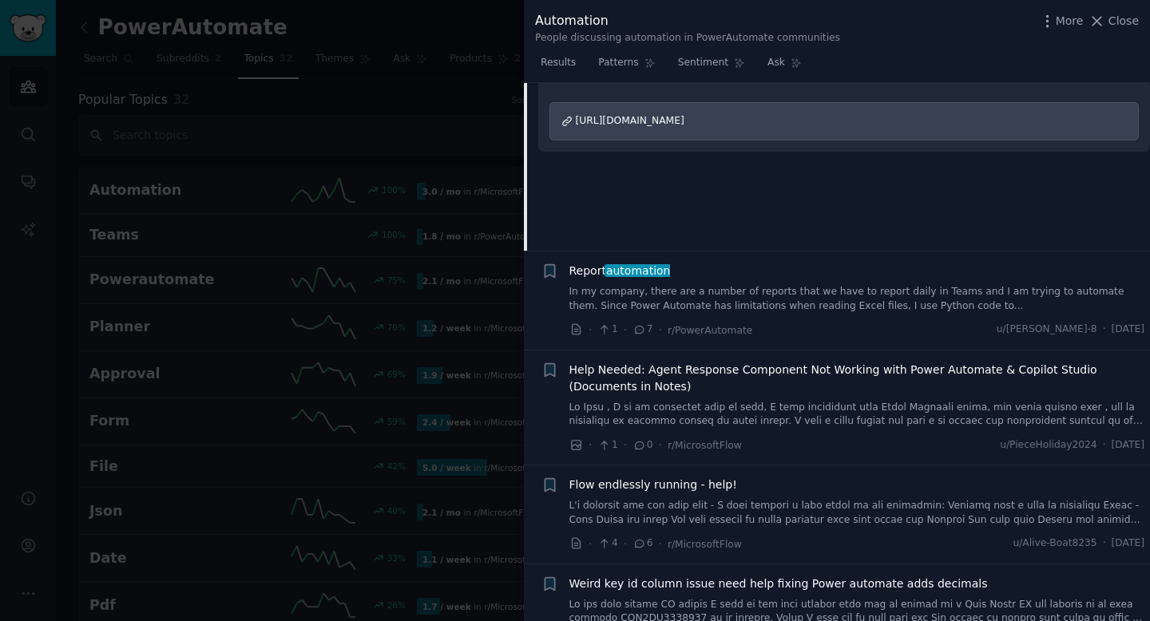
click at [722, 295] on link "In my company, there are a number of reports that we have to report daily in Te…" at bounding box center [857, 299] width 576 height 28
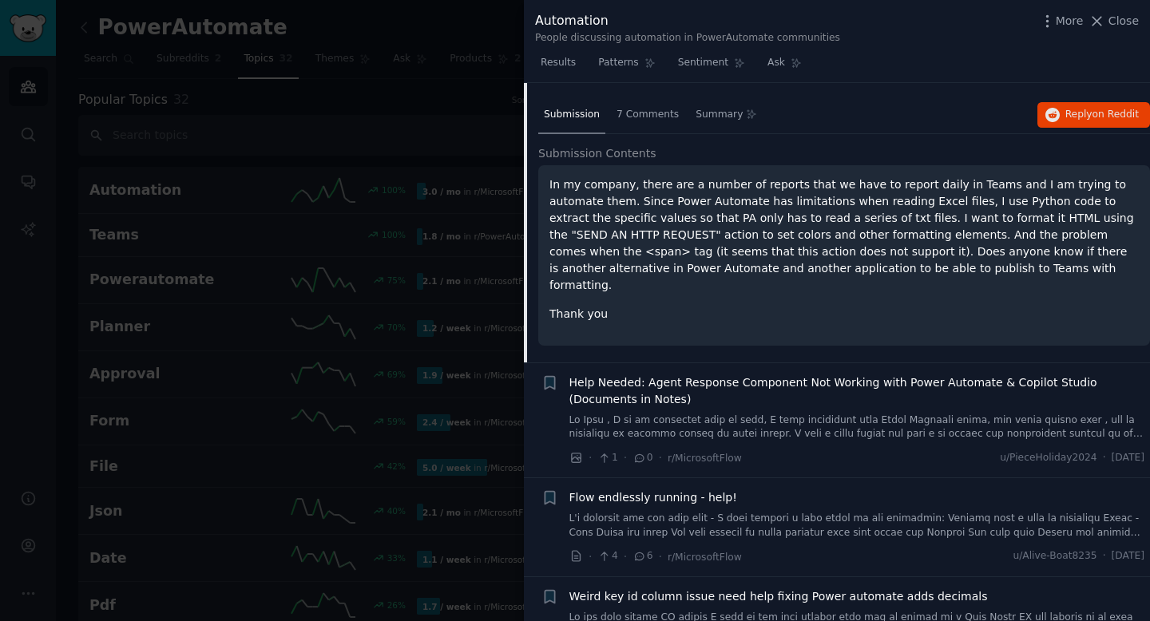
scroll to position [281, 0]
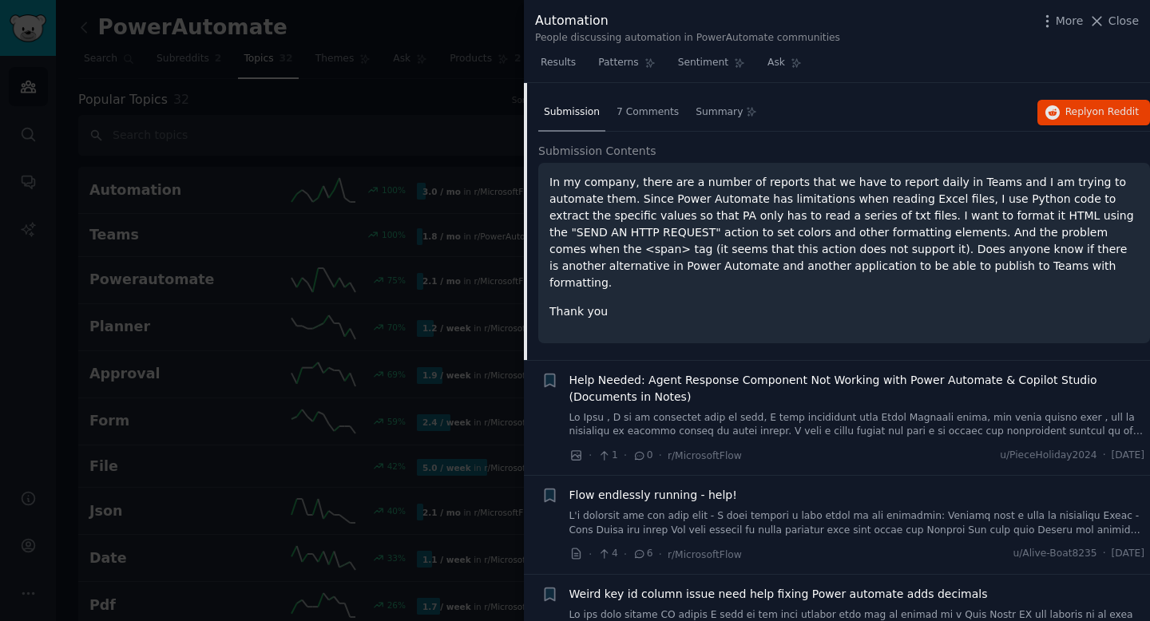
click at [774, 411] on link at bounding box center [857, 425] width 576 height 28
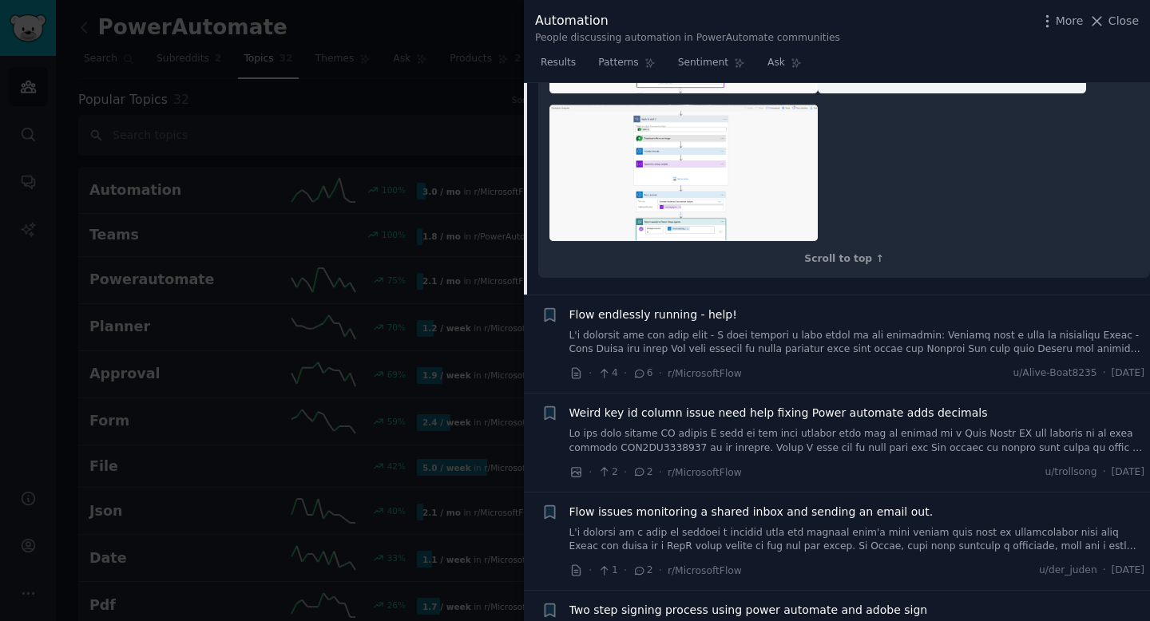
scroll to position [1138, 0]
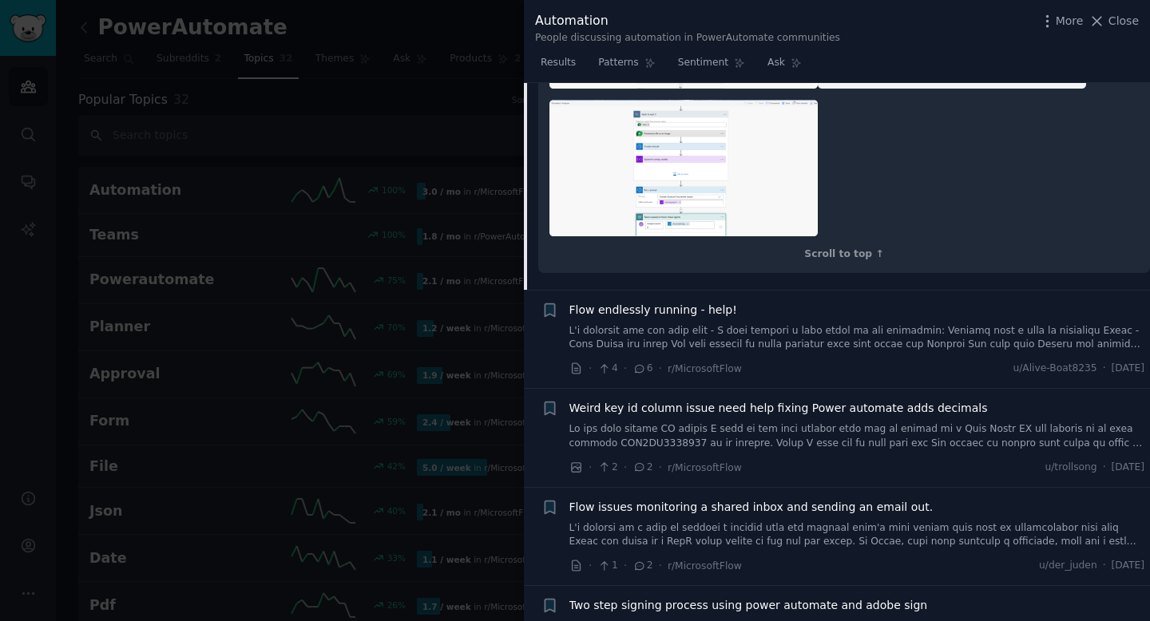
click at [671, 352] on link at bounding box center [857, 338] width 576 height 28
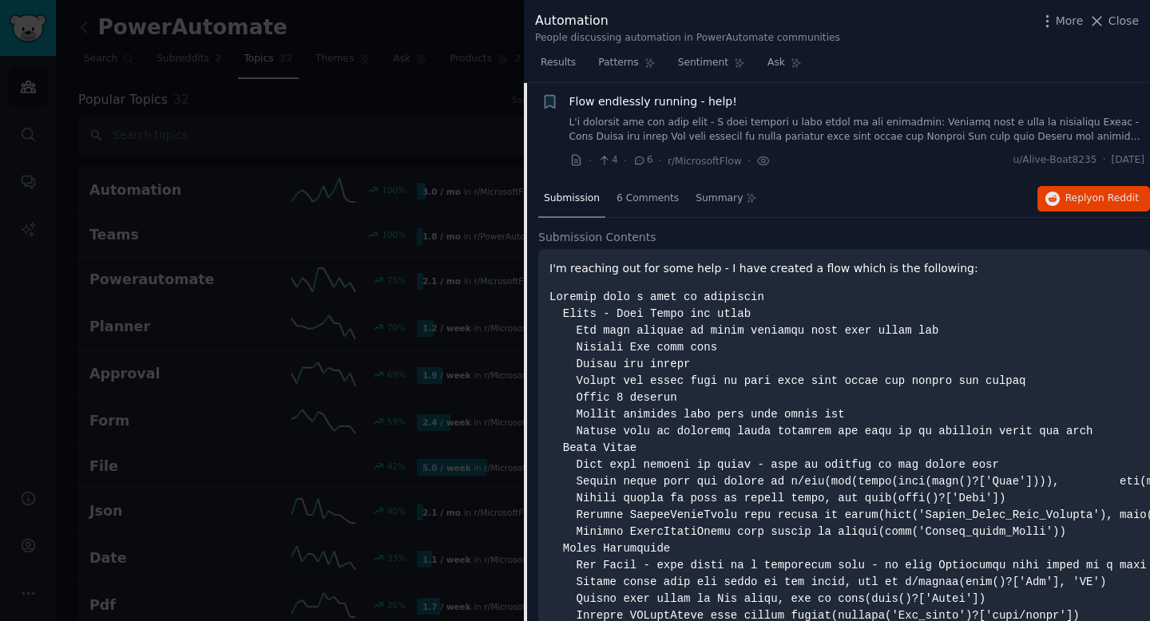
scroll to position [408, 0]
click at [633, 266] on p "I'm reaching out for some help - I have created a flow which is the following:" at bounding box center [843, 269] width 589 height 17
click at [630, 238] on span "Submission Contents" at bounding box center [597, 238] width 118 height 17
click at [623, 265] on p "I'm reaching out for some help - I have created a flow which is the following:" at bounding box center [843, 269] width 589 height 17
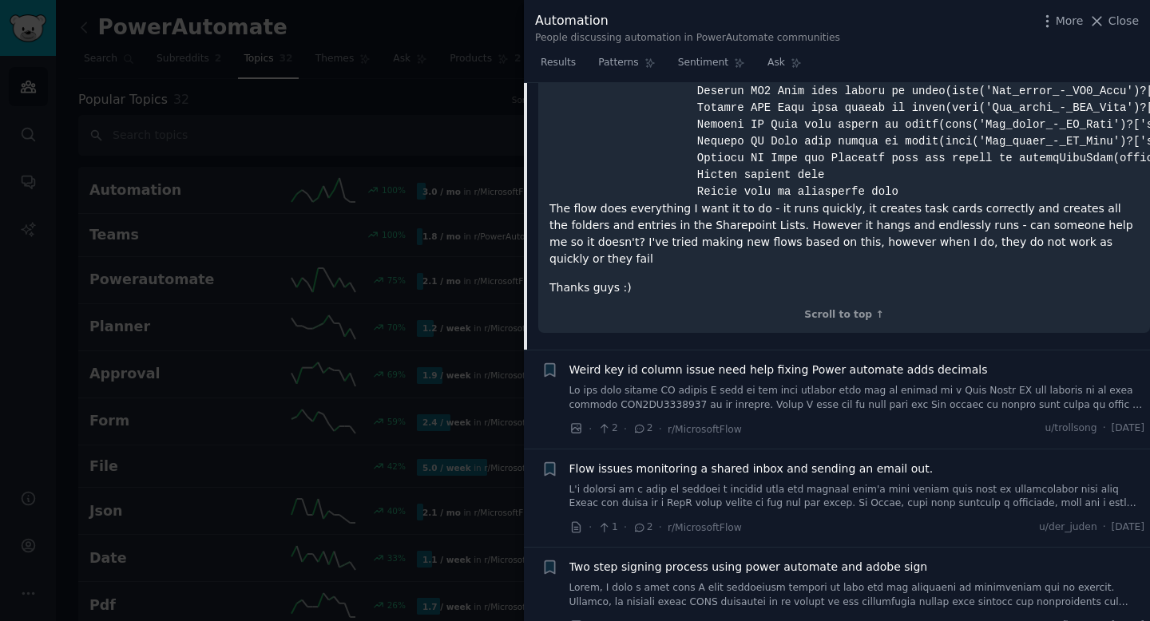
scroll to position [2214, 0]
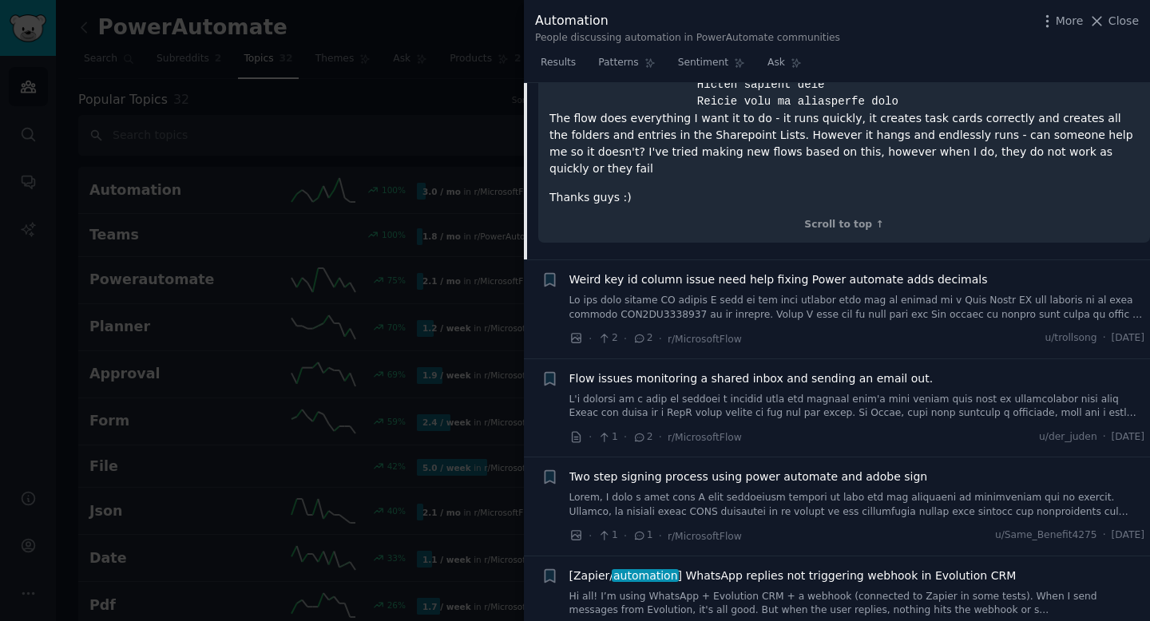
click at [620, 370] on span "Flow issues monitoring a shared inbox and sending an email out." at bounding box center [751, 378] width 364 height 17
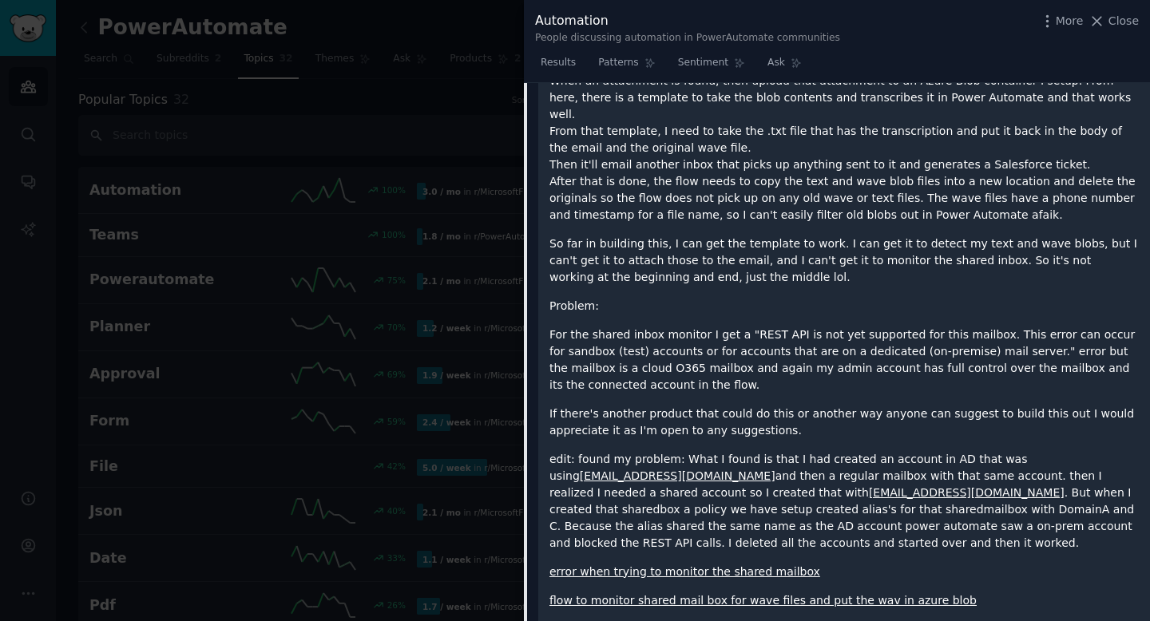
scroll to position [605, 0]
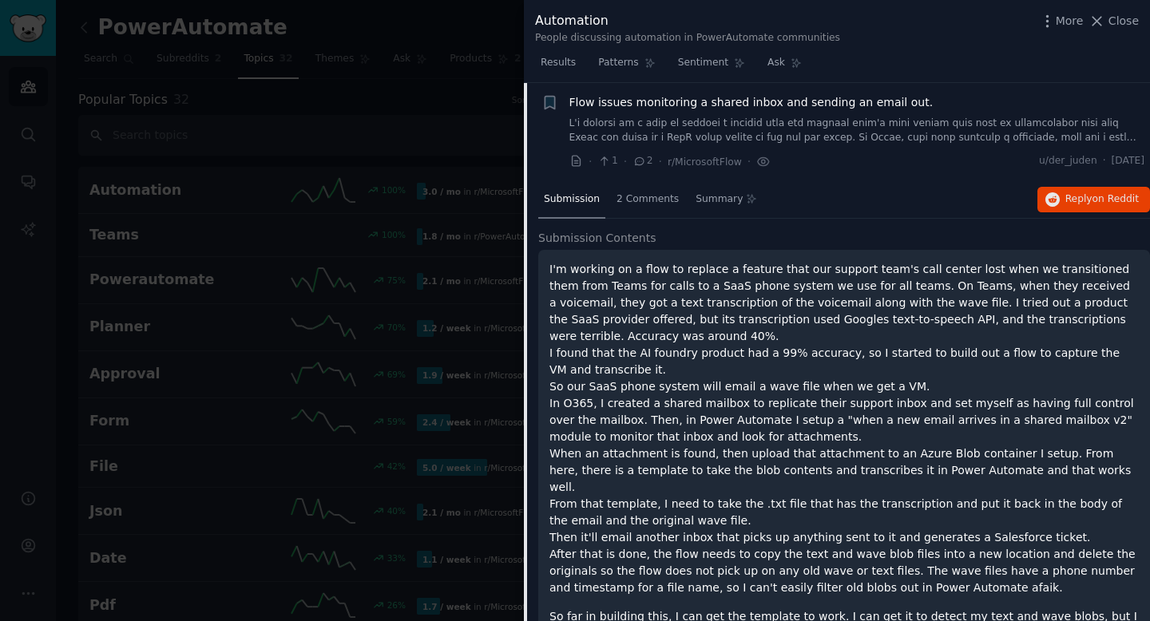
click at [580, 208] on div "Submission" at bounding box center [571, 200] width 67 height 38
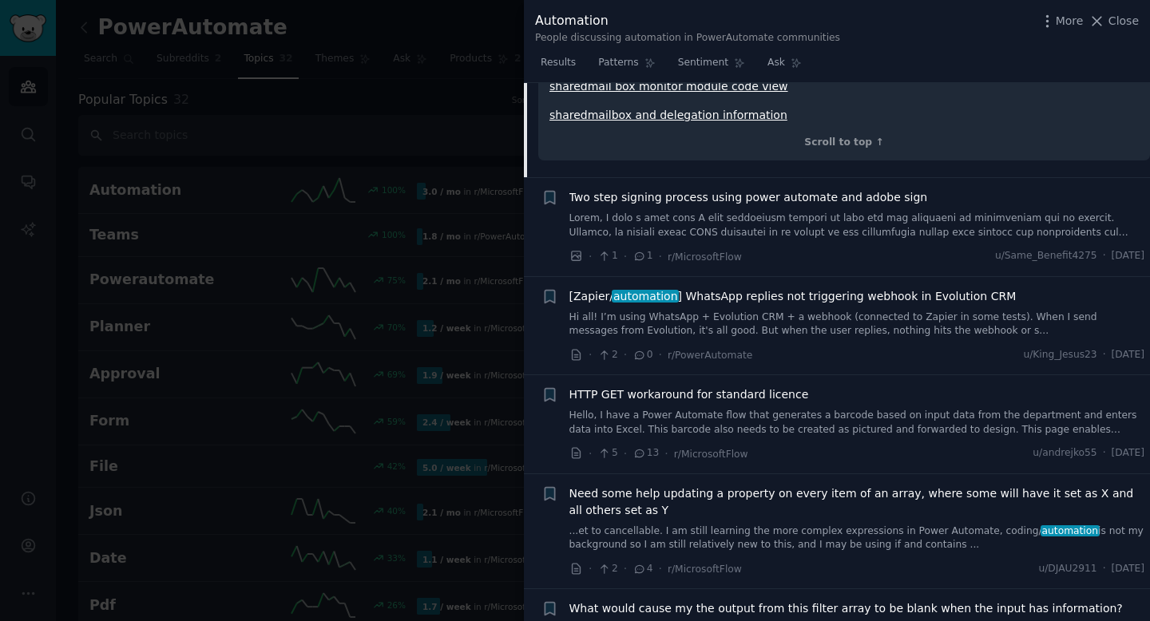
scroll to position [1577, 0]
click at [668, 191] on span "Two step signing process using power automate and adobe sign" at bounding box center [748, 199] width 358 height 17
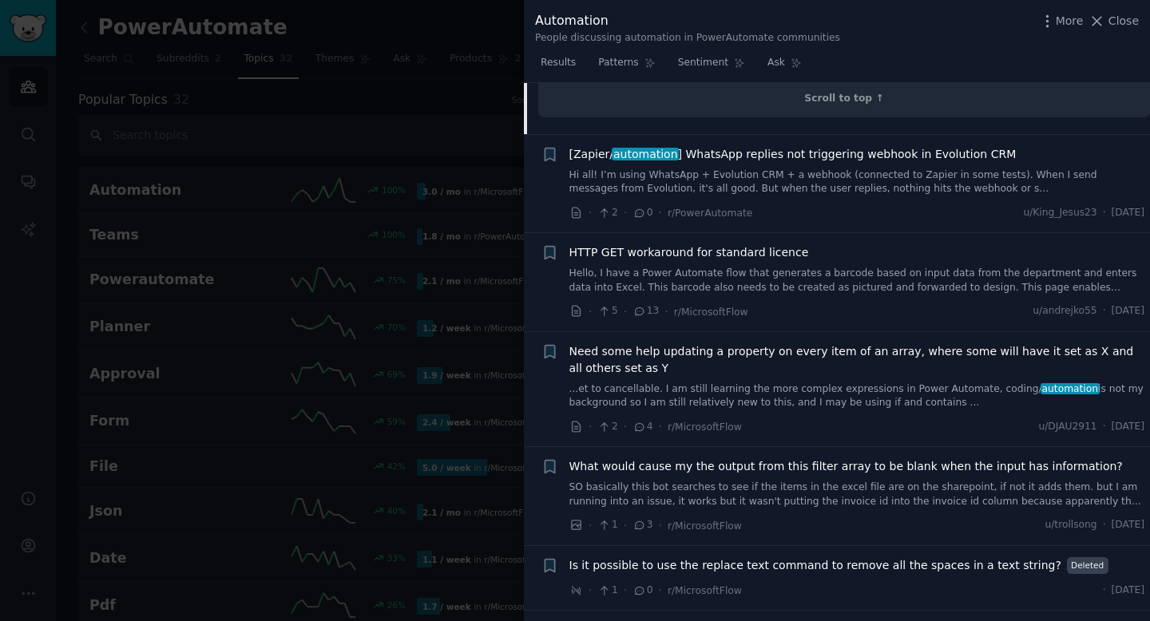
scroll to position [1617, 0]
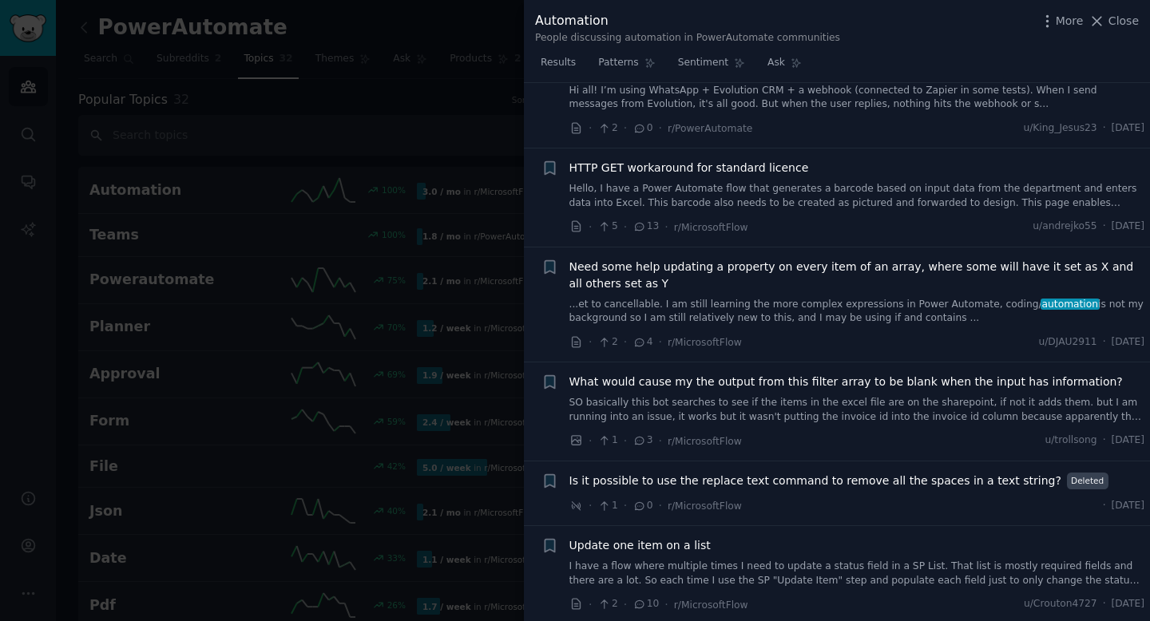
click at [448, 122] on div at bounding box center [575, 310] width 1150 height 621
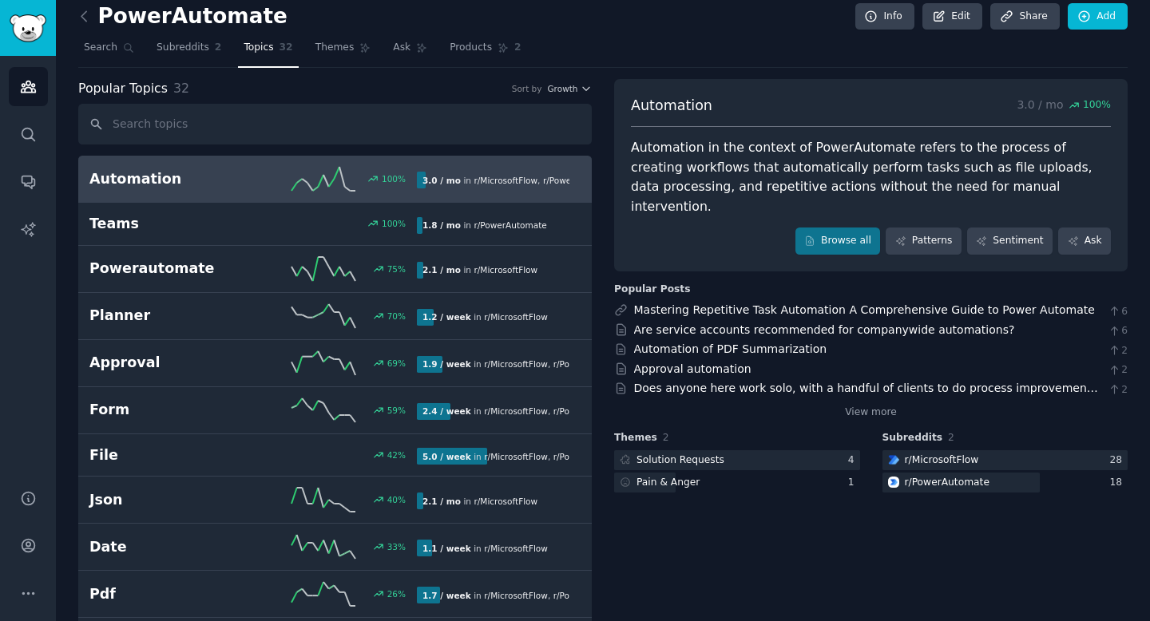
scroll to position [10, 0]
click at [1017, 228] on link "Sentiment" at bounding box center [1009, 241] width 85 height 27
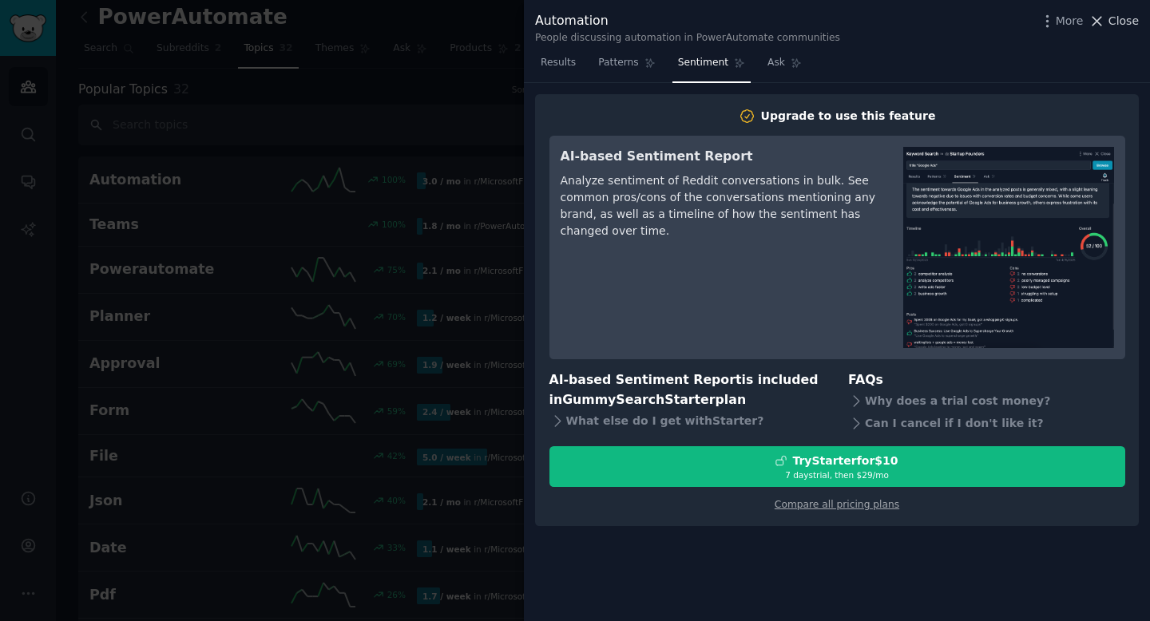
click at [1098, 22] on icon at bounding box center [1096, 21] width 17 height 17
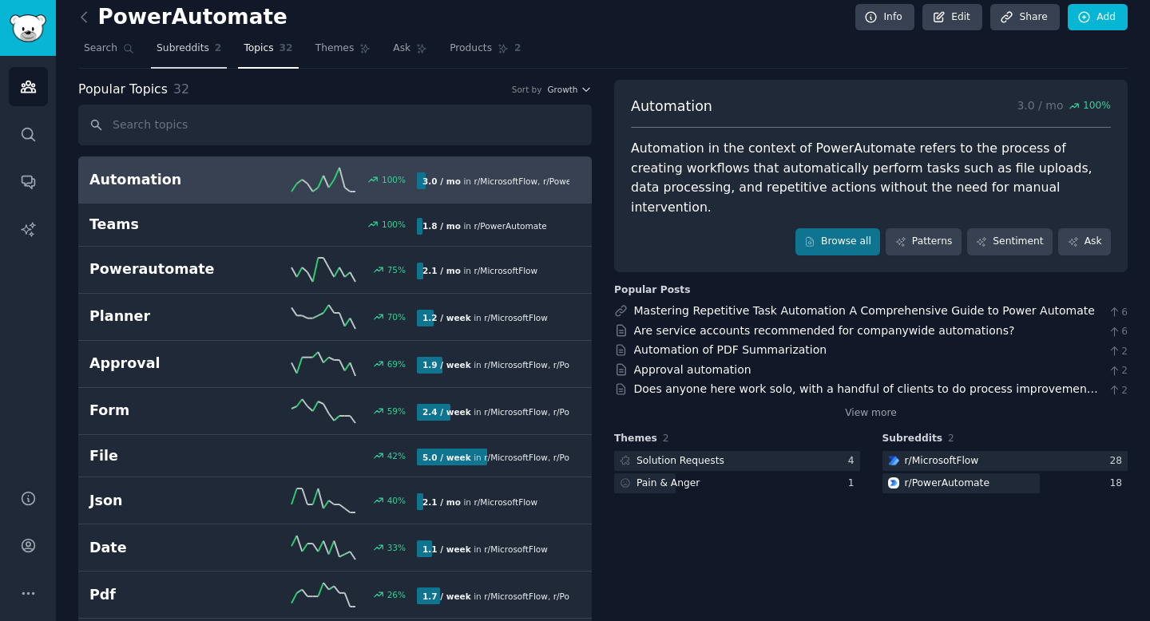
click at [183, 58] on link "Subreddits 2" at bounding box center [189, 52] width 76 height 33
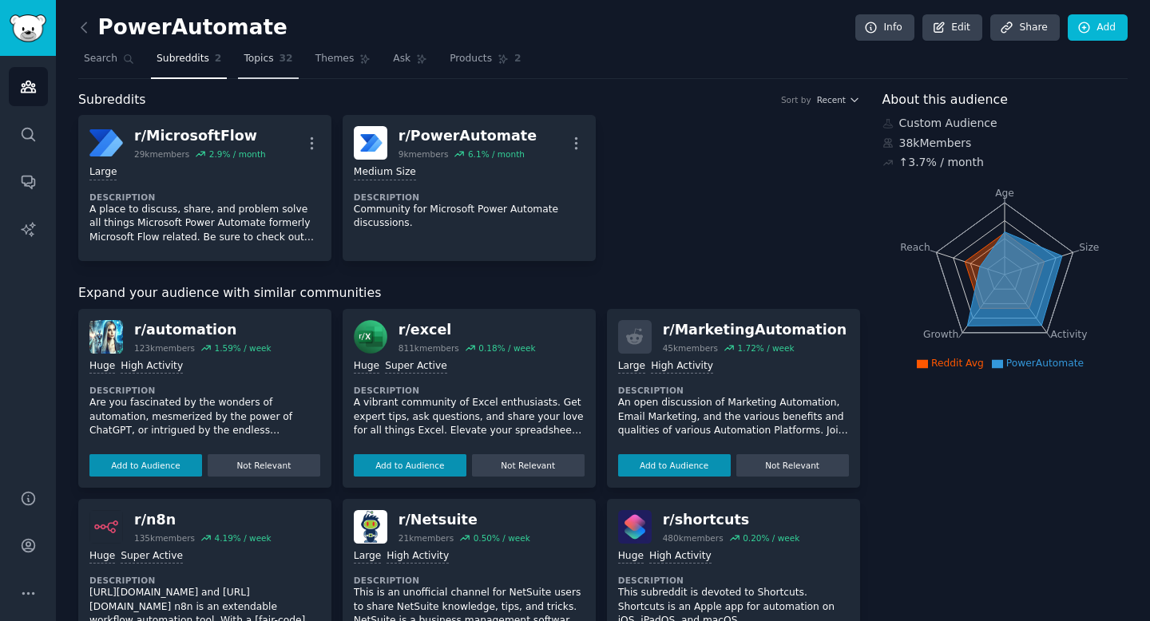
click at [259, 65] on span "Topics" at bounding box center [258, 59] width 30 height 14
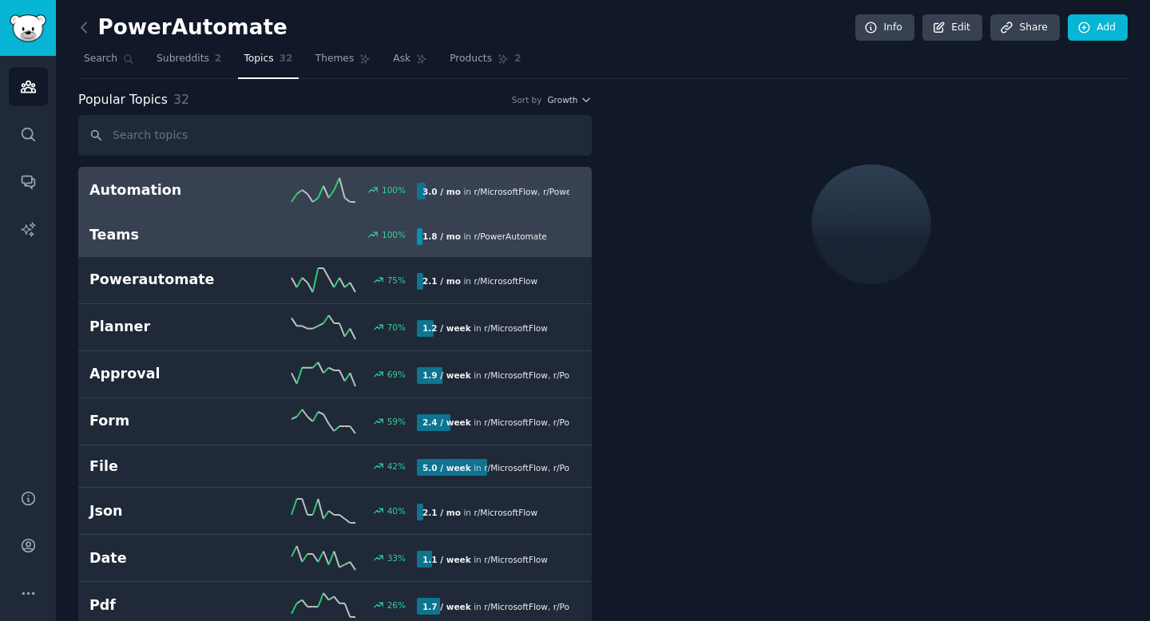
click at [226, 241] on h2 "Teams" at bounding box center [171, 235] width 164 height 20
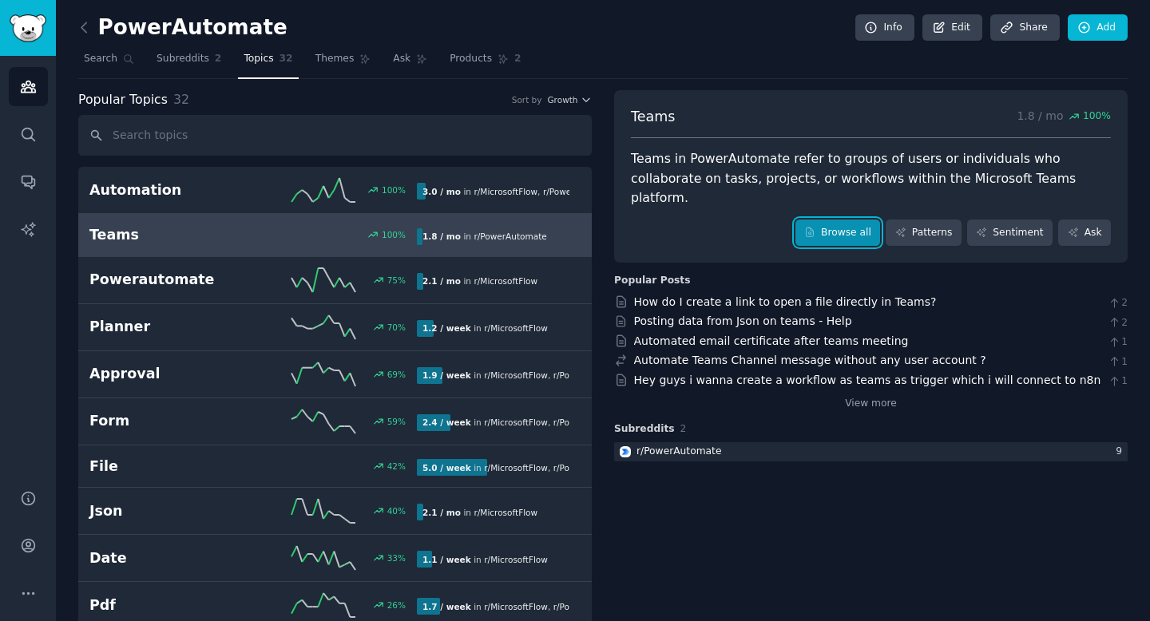
click at [841, 220] on link "Browse all" at bounding box center [837, 233] width 85 height 27
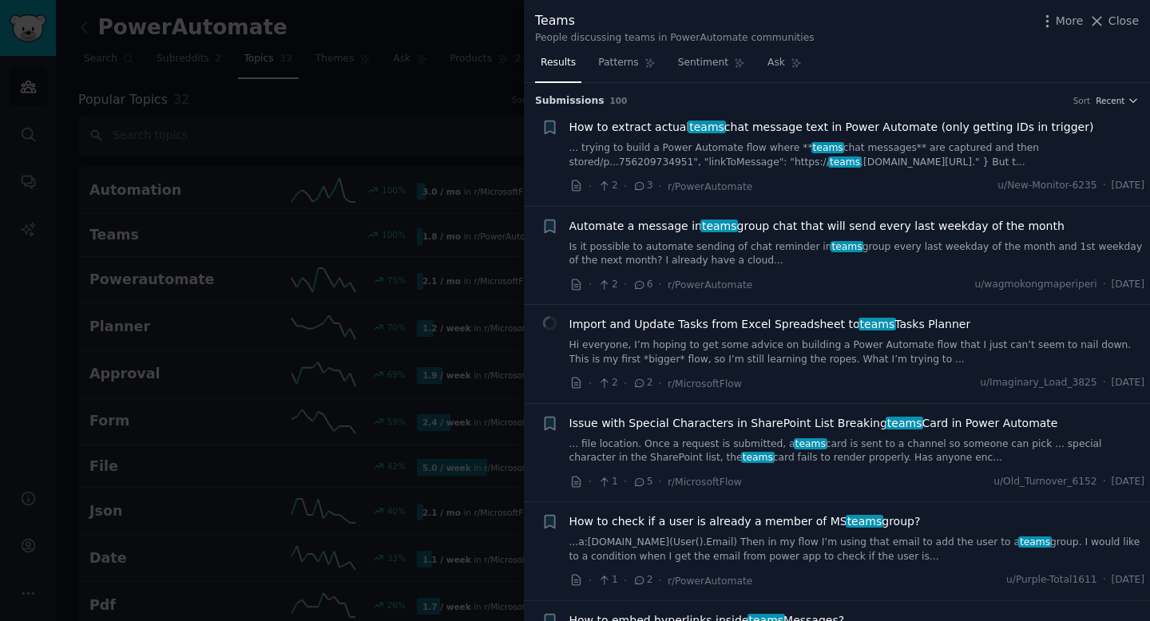
click at [442, 89] on div at bounding box center [575, 310] width 1150 height 621
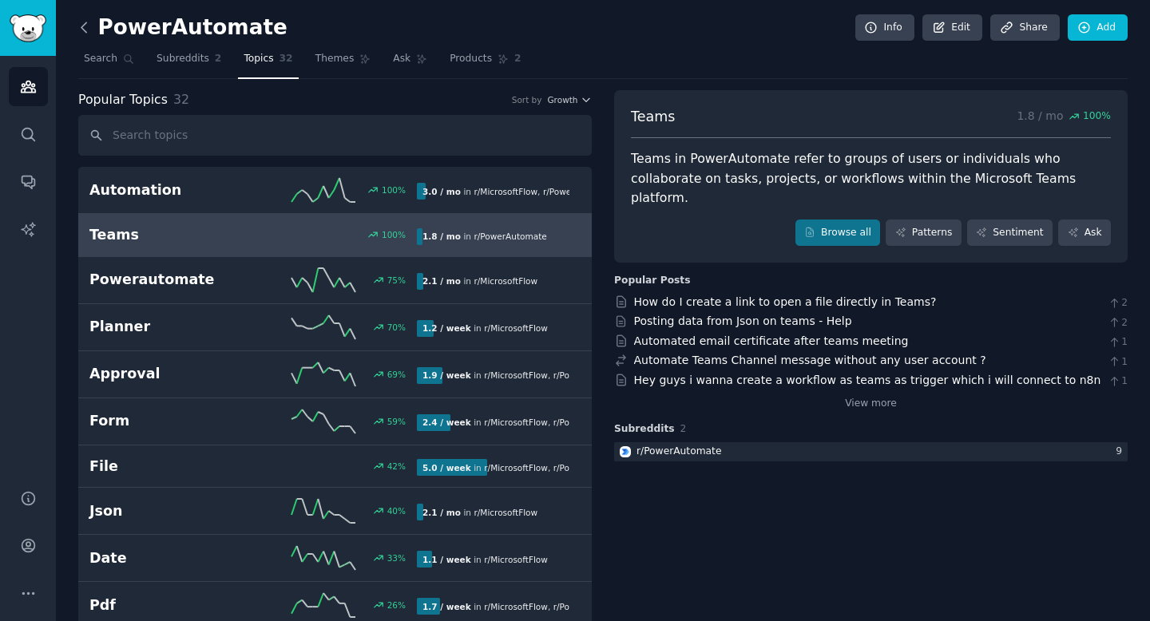
click at [88, 34] on icon at bounding box center [84, 27] width 17 height 17
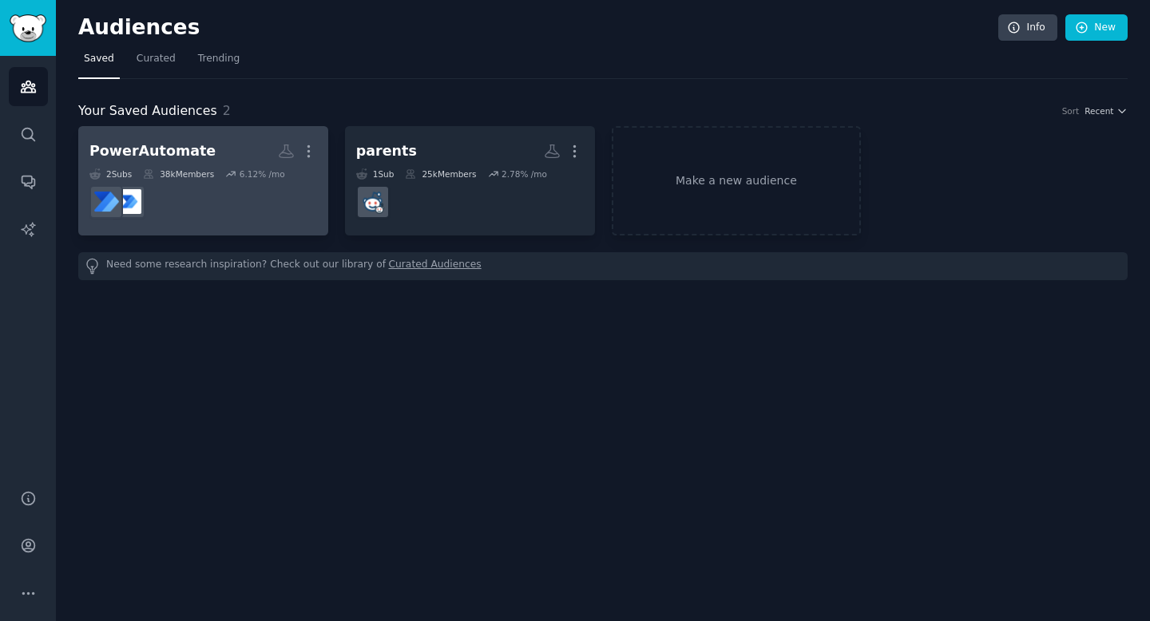
click at [233, 200] on dd at bounding box center [203, 202] width 228 height 45
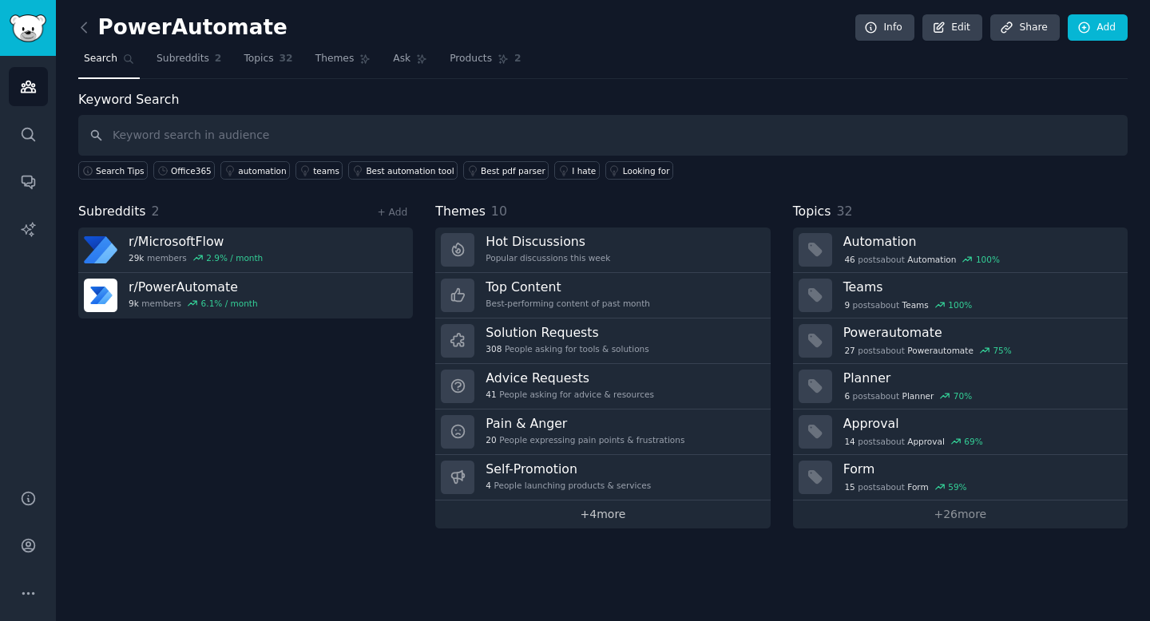
click at [564, 508] on link "+ 4 more" at bounding box center [602, 515] width 334 height 28
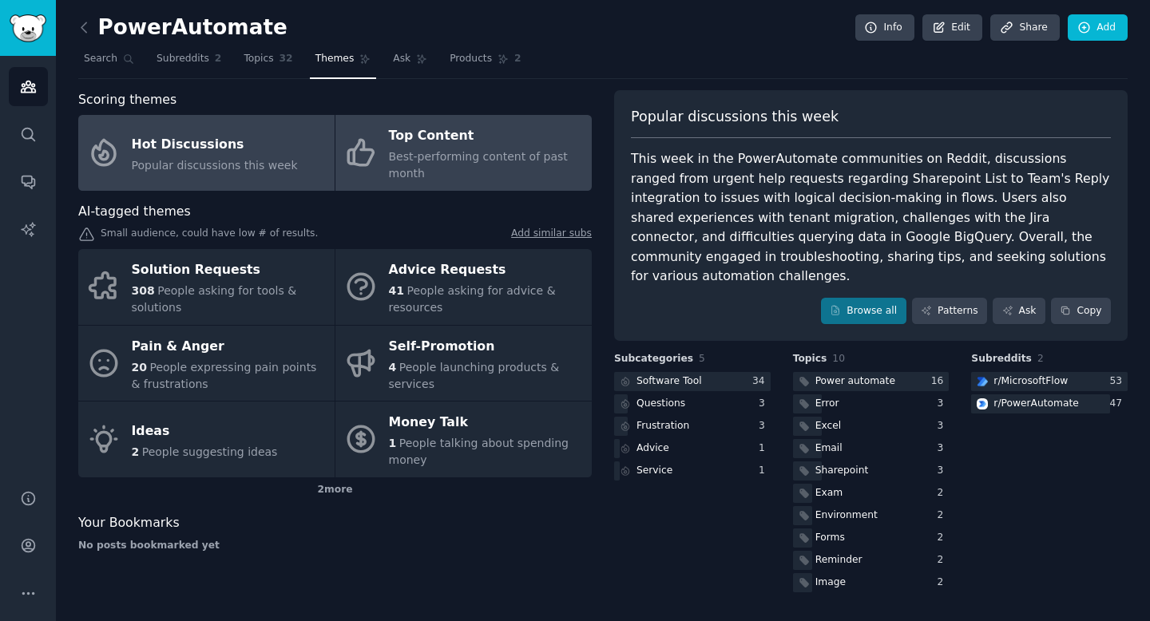
click at [460, 159] on span "Best-performing content of past month" at bounding box center [478, 165] width 179 height 30
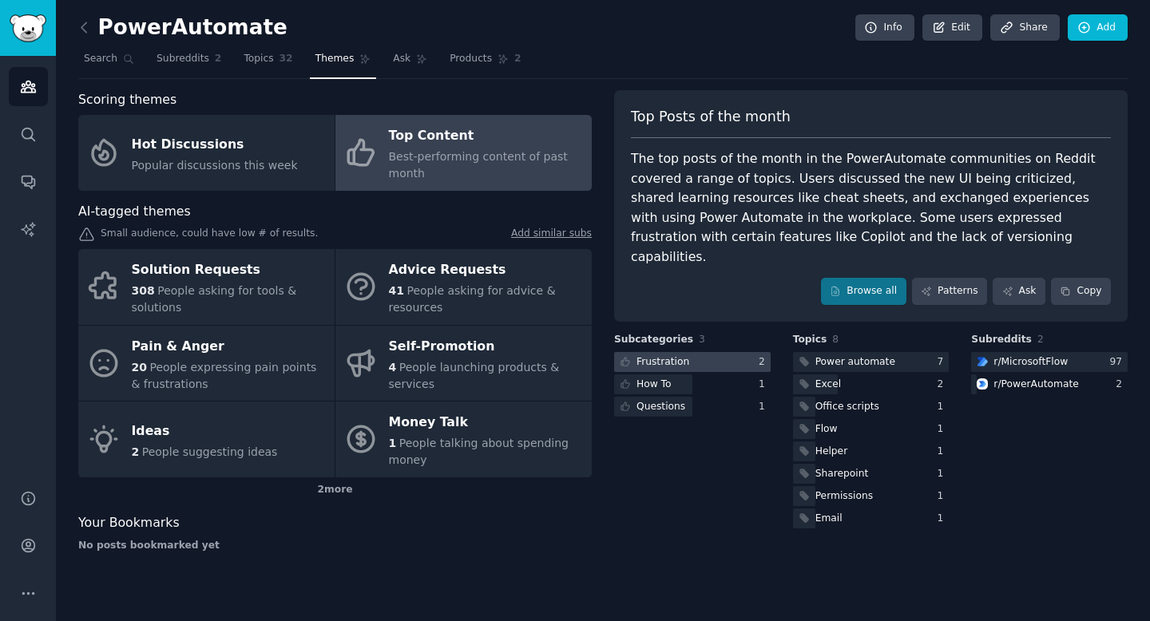
click at [728, 352] on div at bounding box center [692, 362] width 156 height 20
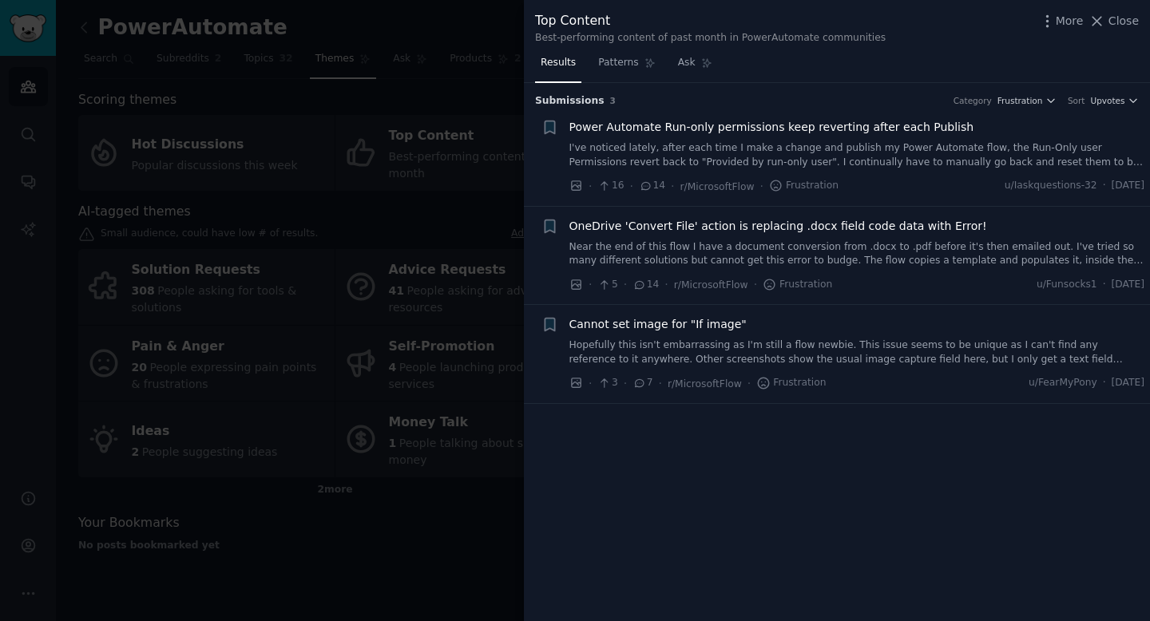
click at [474, 168] on div at bounding box center [575, 310] width 1150 height 621
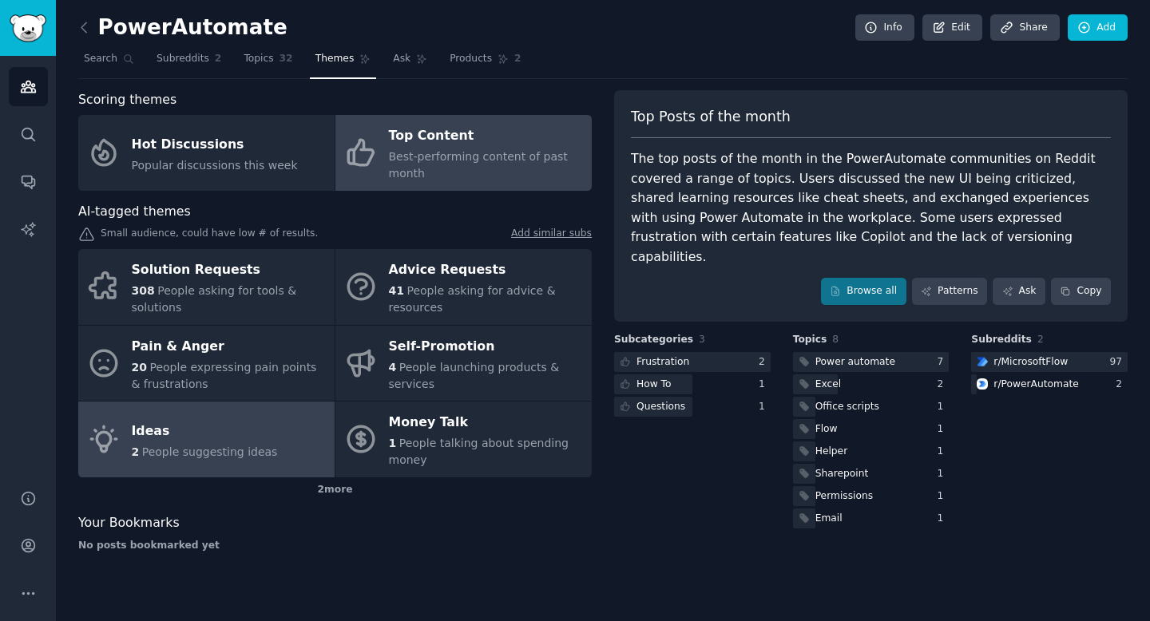
click at [174, 427] on div "Ideas" at bounding box center [205, 431] width 146 height 26
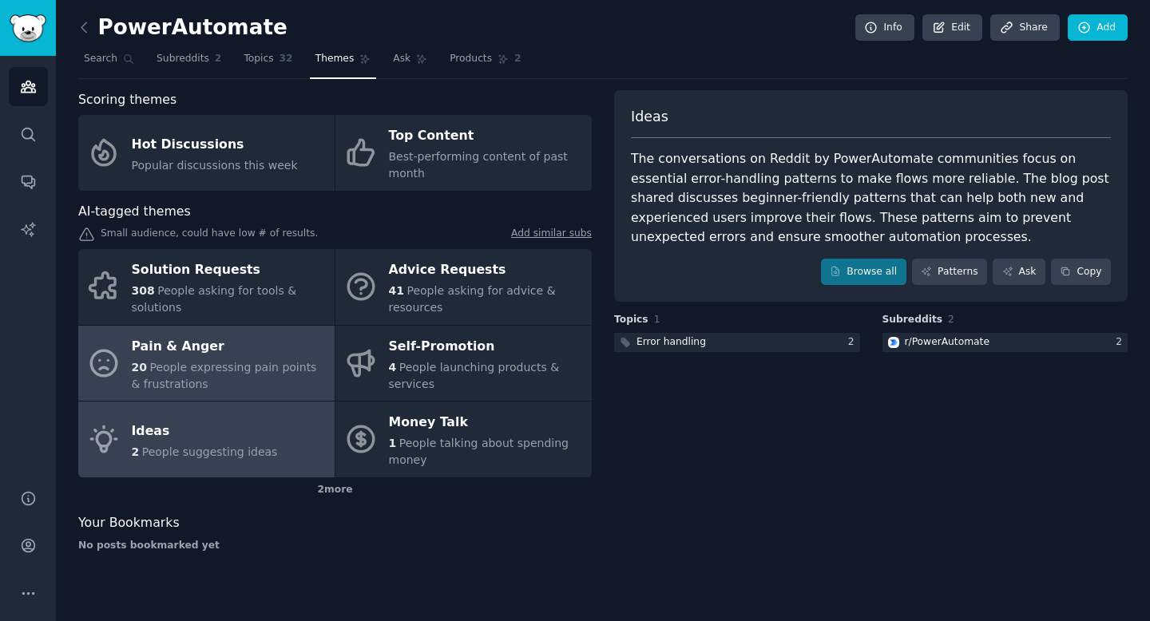
click at [200, 353] on div "Pain & Anger" at bounding box center [229, 347] width 195 height 26
